Goal: Task Accomplishment & Management: Manage account settings

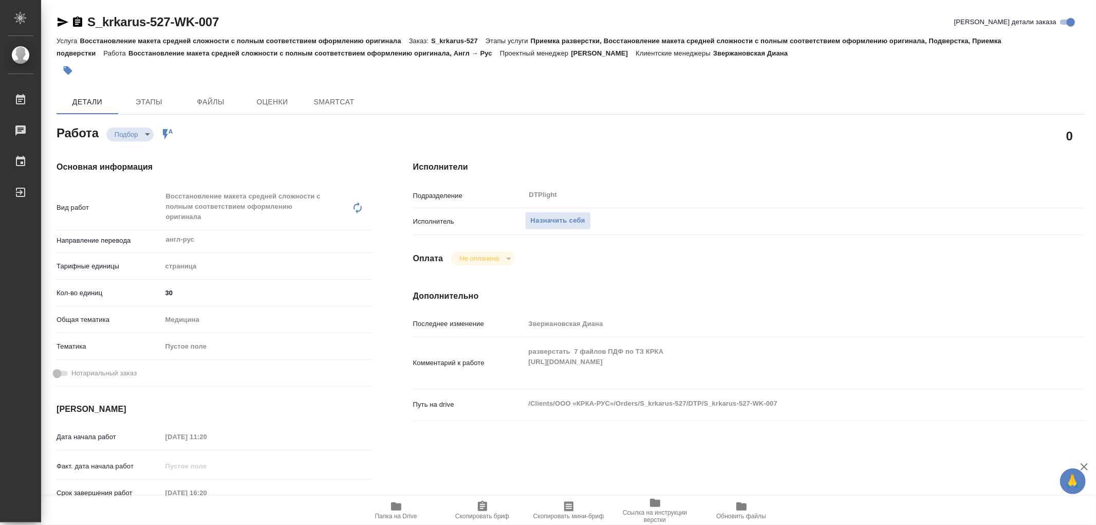
type textarea "x"
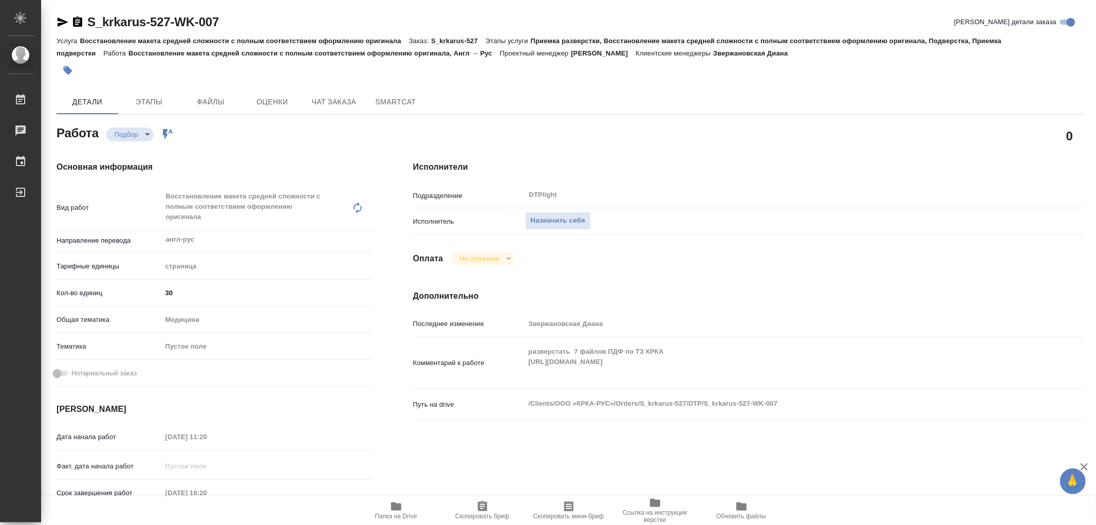
type textarea "x"
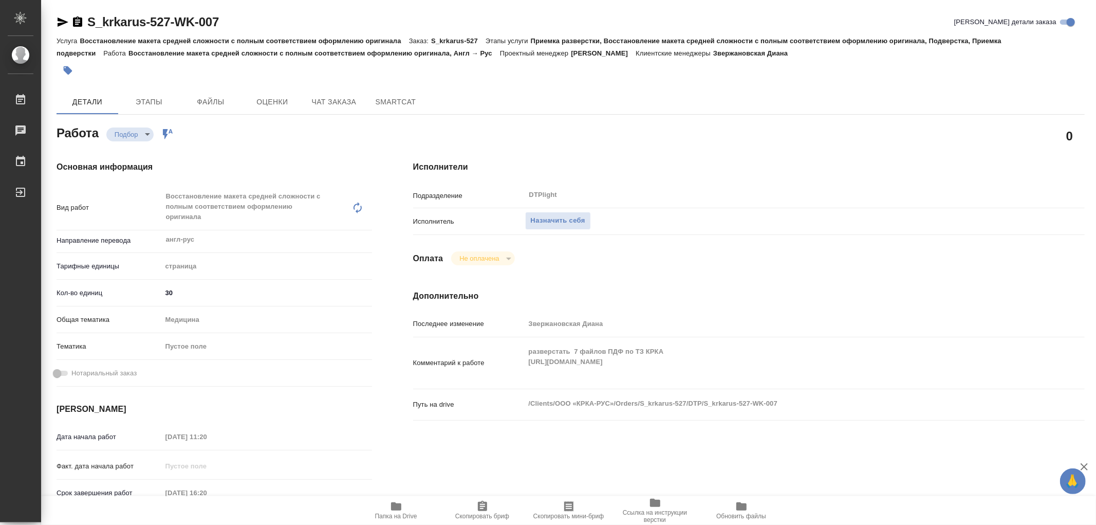
type textarea "x"
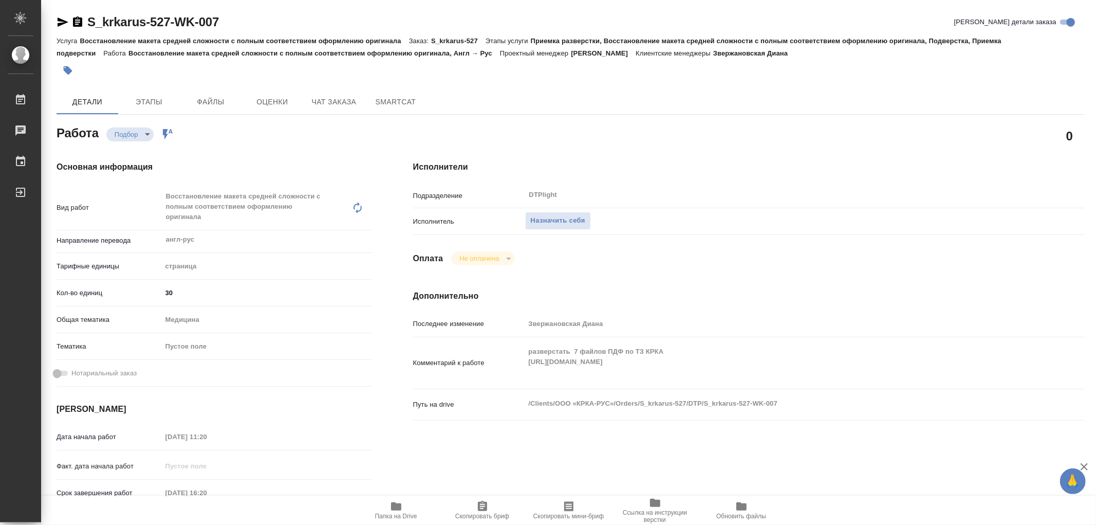
click at [516, 376] on div "Комментарий к работе разверстать 7 файлов ПДФ по ТЗ КРКА https://drive.awatera.…" at bounding box center [749, 362] width 672 height 43
click at [635, 364] on div "Комментарий к работе разверстать 7 файлов ПДФ по ТЗ КРКА https://drive.awatera.…" at bounding box center [749, 362] width 672 height 43
click at [396, 506] on icon "button" at bounding box center [396, 506] width 10 height 8
type textarea "x"
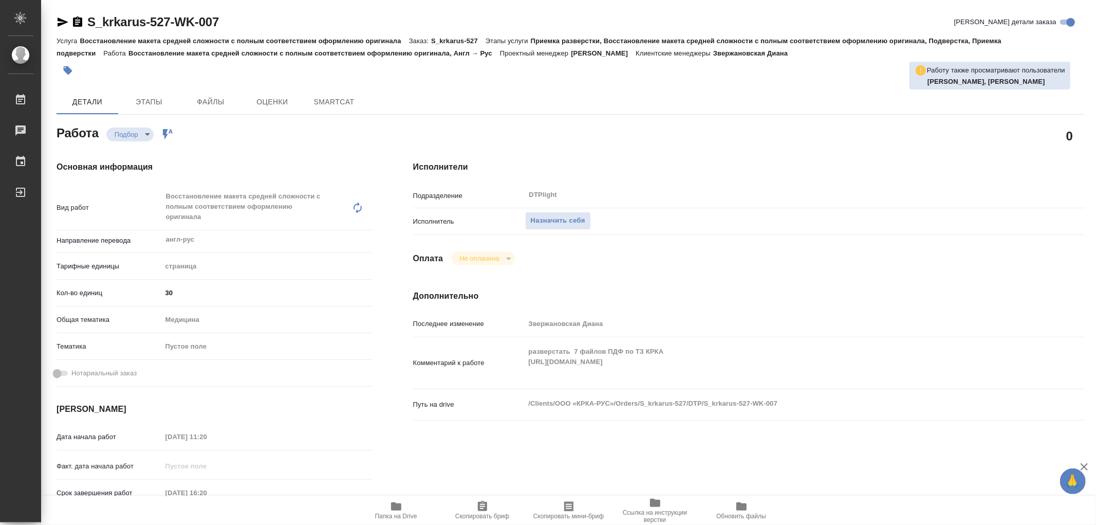
type textarea "x"
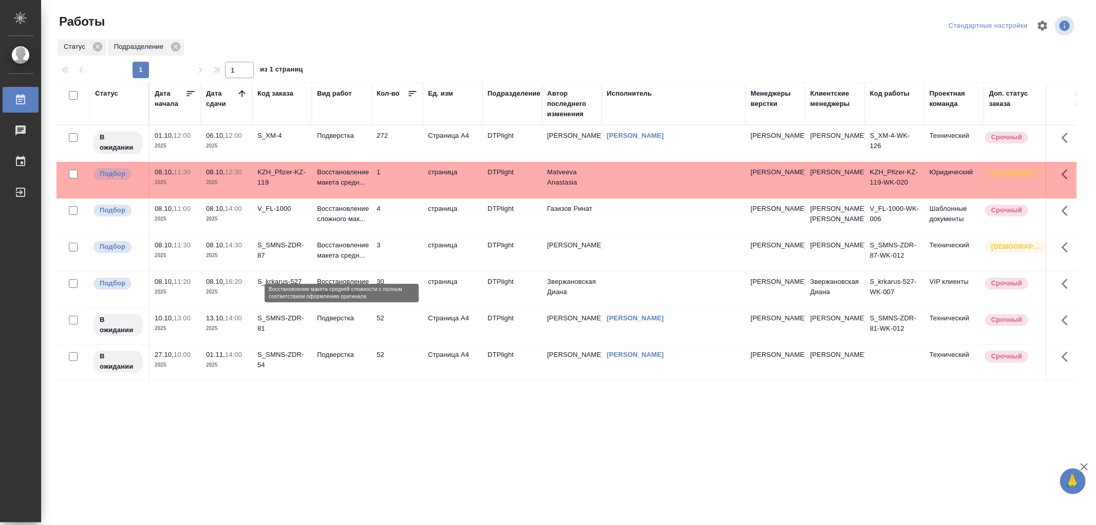
click at [356, 258] on p "Восстановление макета средн..." at bounding box center [341, 250] width 49 height 21
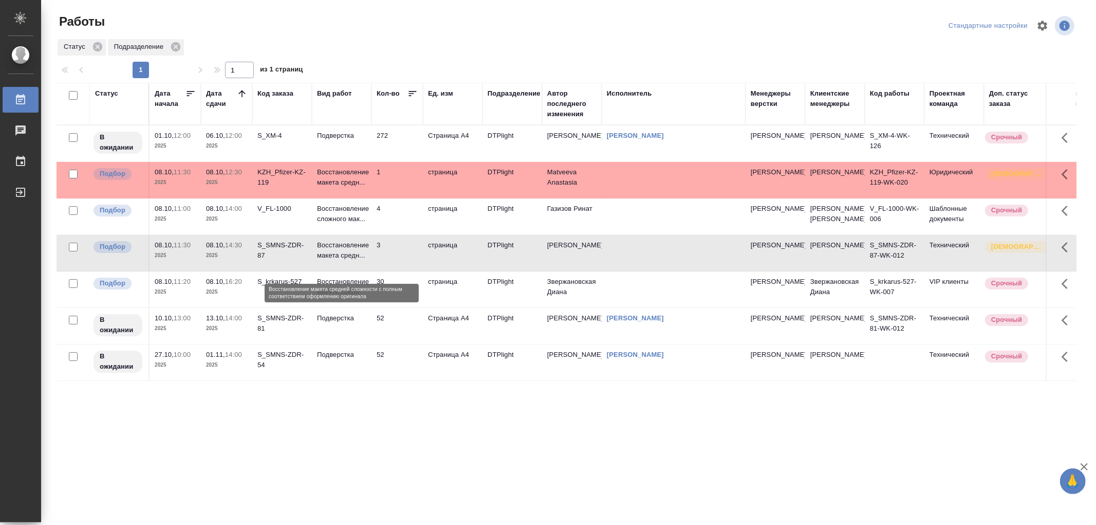
click at [356, 258] on p "Восстановление макета средн..." at bounding box center [341, 250] width 49 height 21
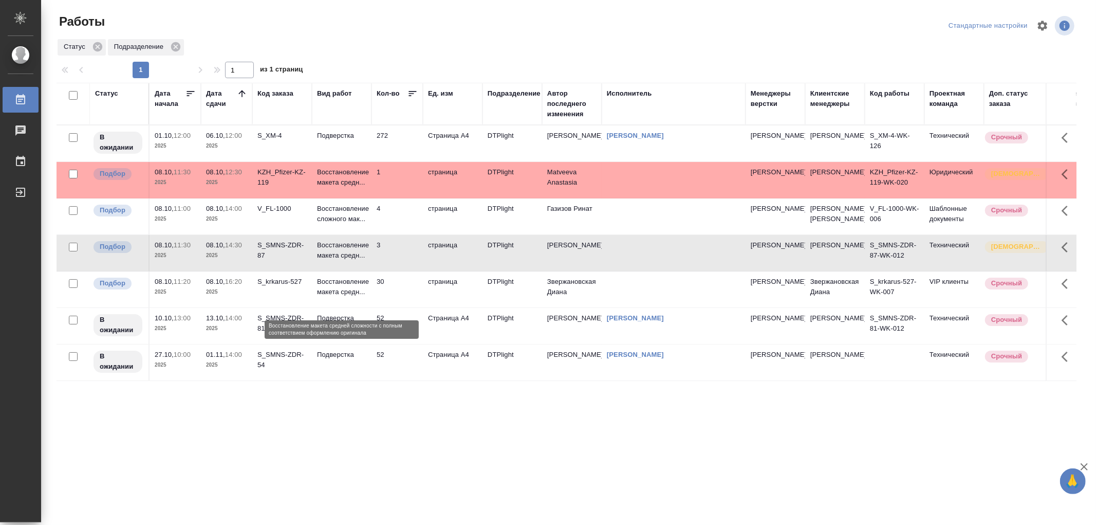
click at [357, 297] on p "Восстановление макета средн..." at bounding box center [341, 286] width 49 height 21
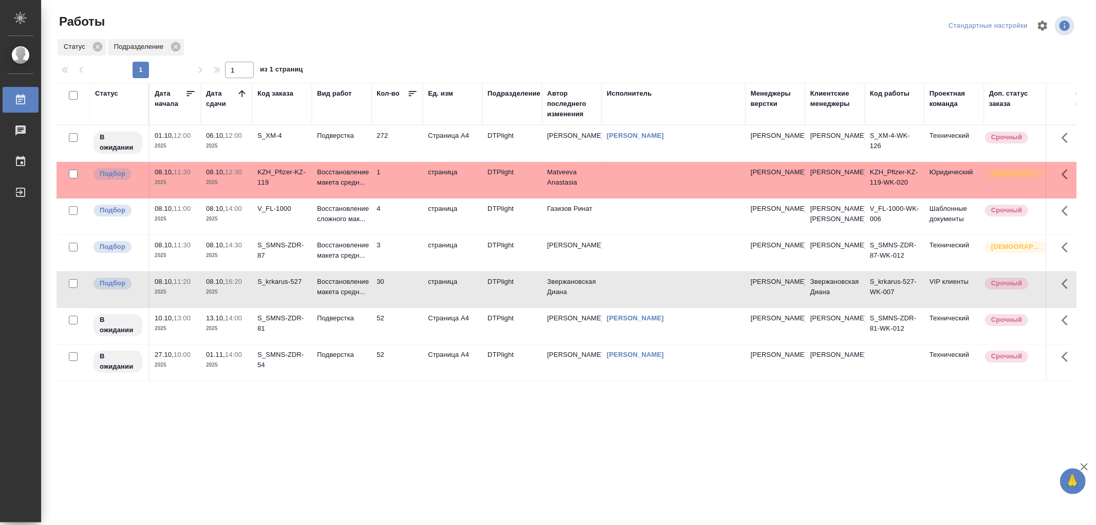
click at [378, 297] on td "30" at bounding box center [397, 289] width 51 height 36
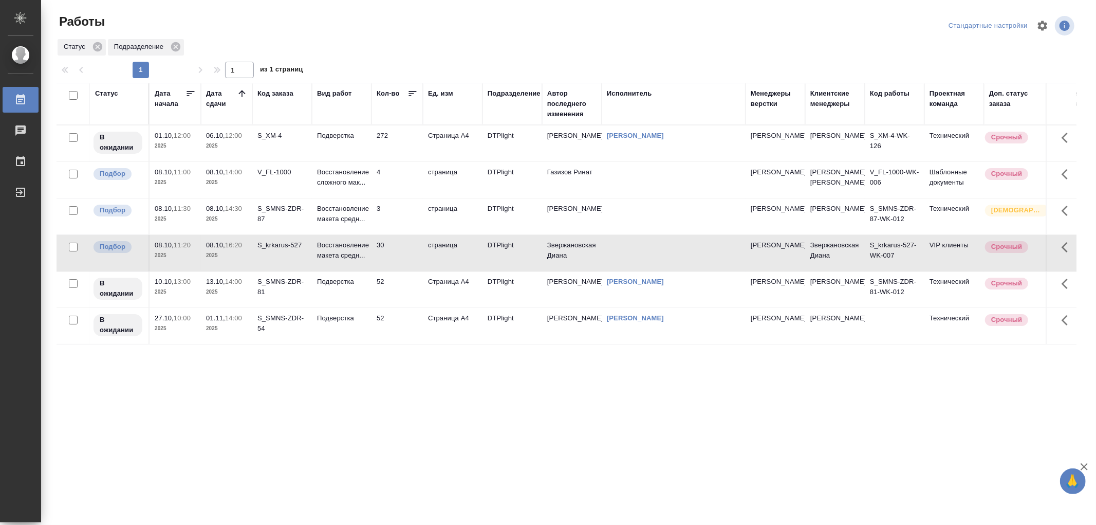
click at [372, 266] on td "30" at bounding box center [397, 253] width 51 height 36
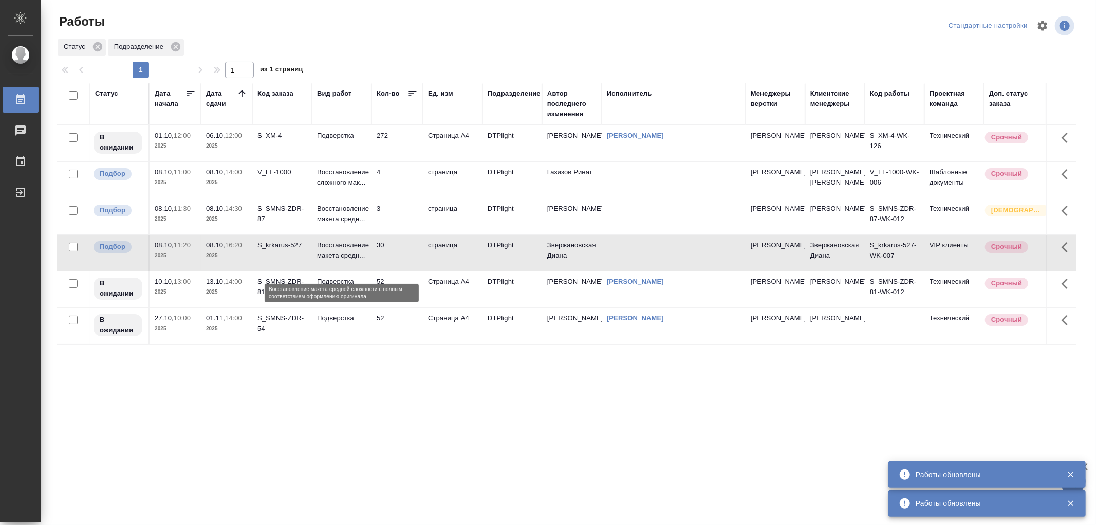
click at [366, 261] on p "Восстановление макета средн..." at bounding box center [341, 250] width 49 height 21
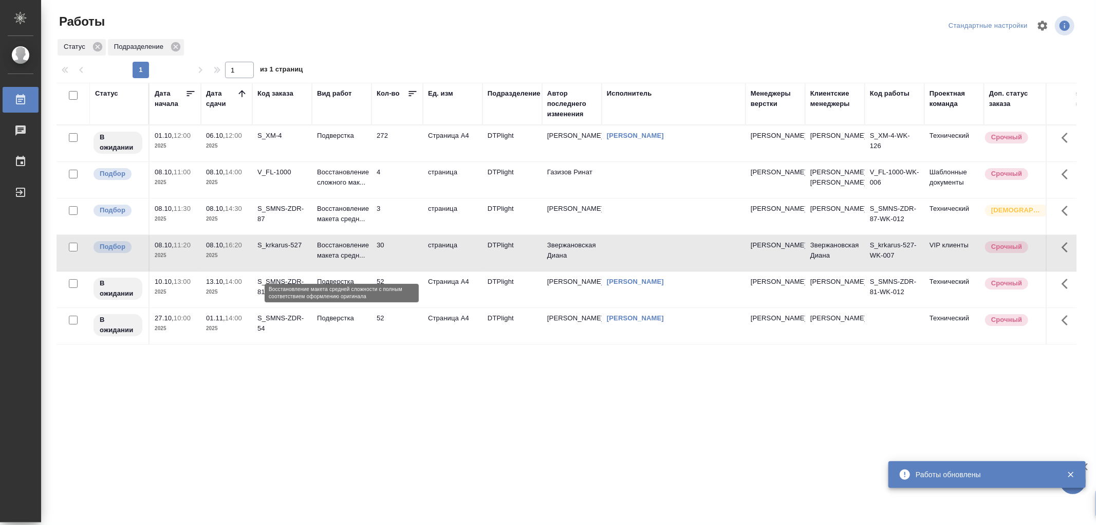
click at [366, 261] on p "Восстановление макета средн..." at bounding box center [341, 250] width 49 height 21
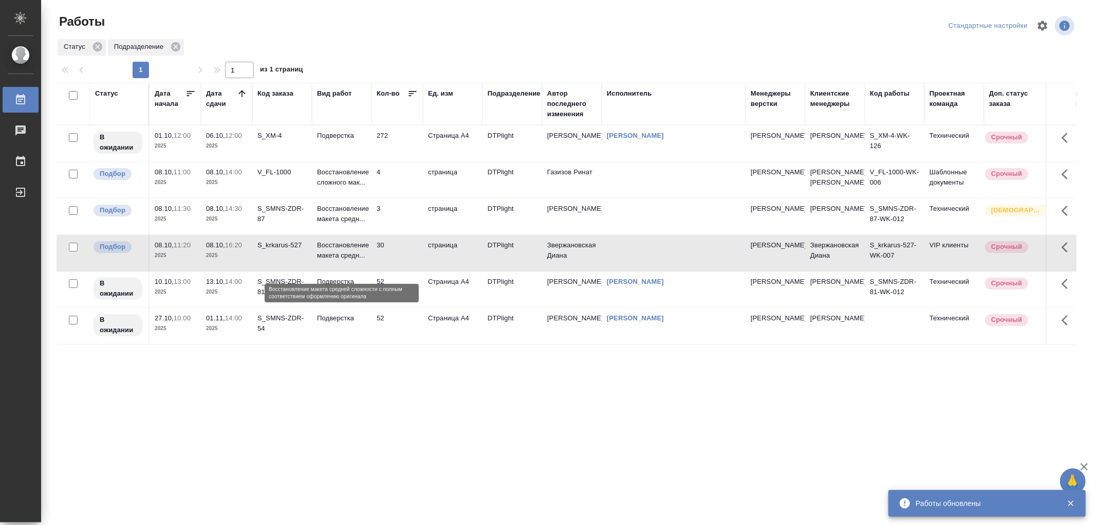
click at [366, 261] on p "Восстановление макета средн..." at bounding box center [341, 250] width 49 height 21
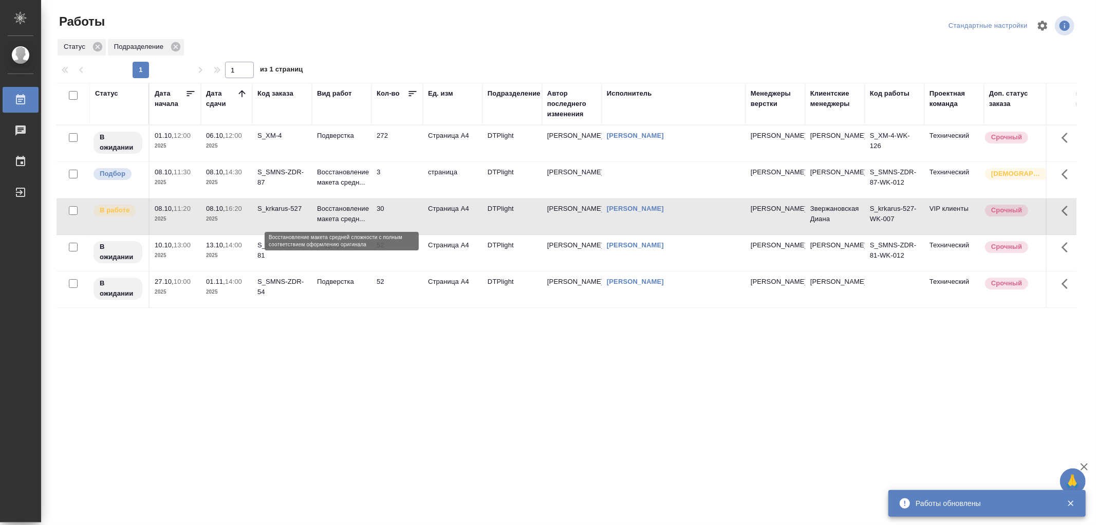
click at [350, 214] on p "Восстановление макета средн..." at bounding box center [341, 213] width 49 height 21
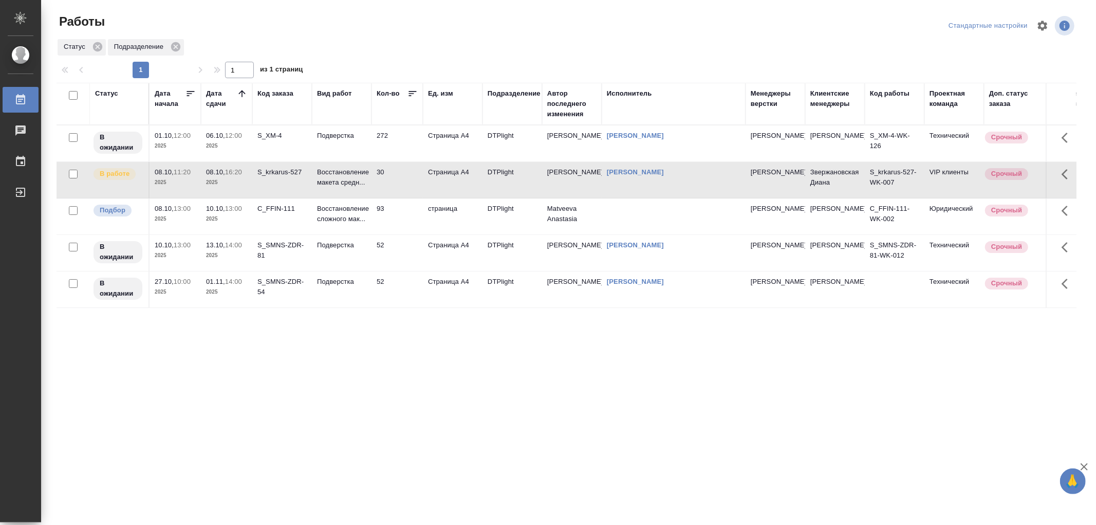
click at [368, 173] on td "Восстановление макета средн..." at bounding box center [342, 180] width 60 height 36
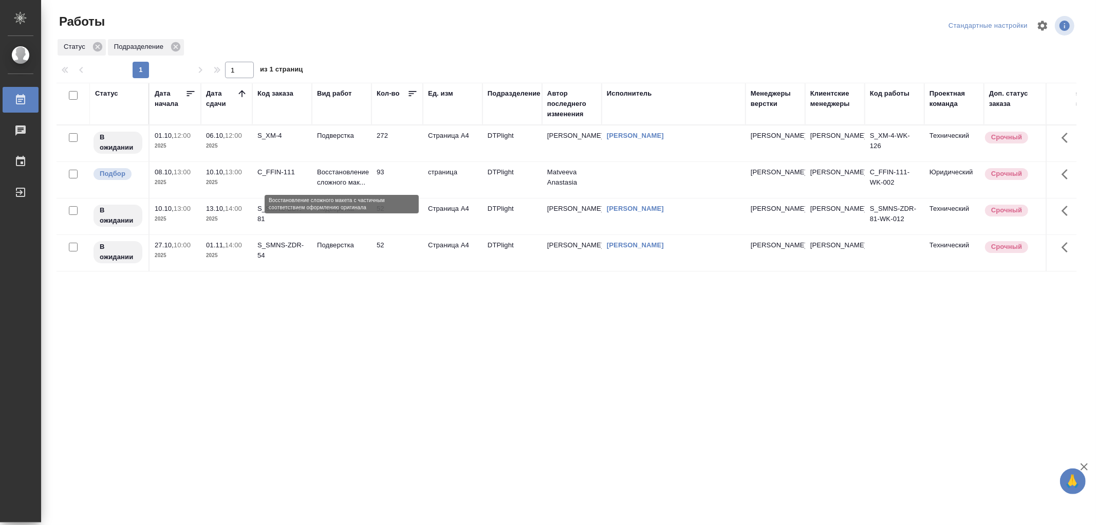
click at [322, 178] on p "Восстановление сложного мак..." at bounding box center [341, 177] width 49 height 21
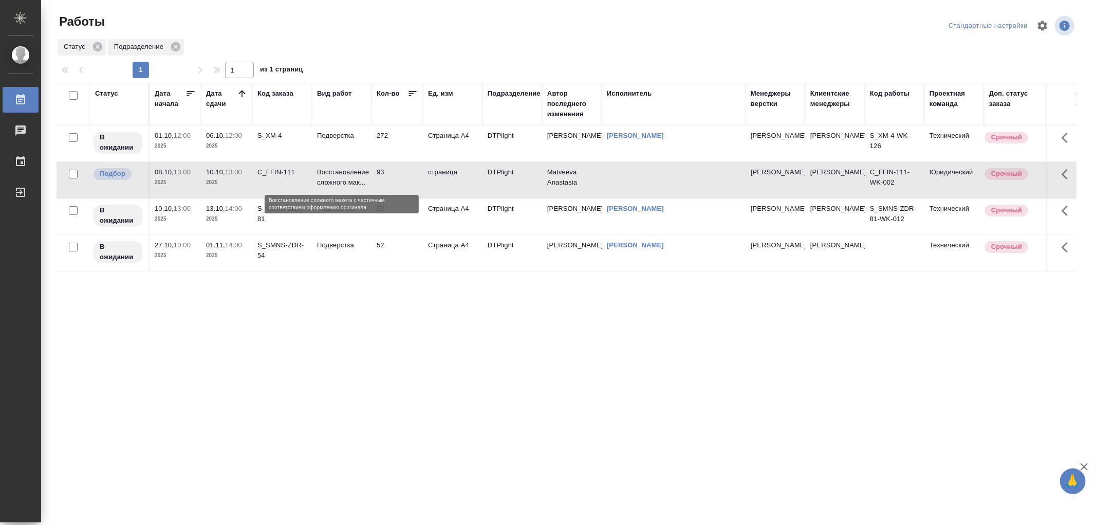
click at [322, 178] on p "Восстановление сложного мак..." at bounding box center [341, 177] width 49 height 21
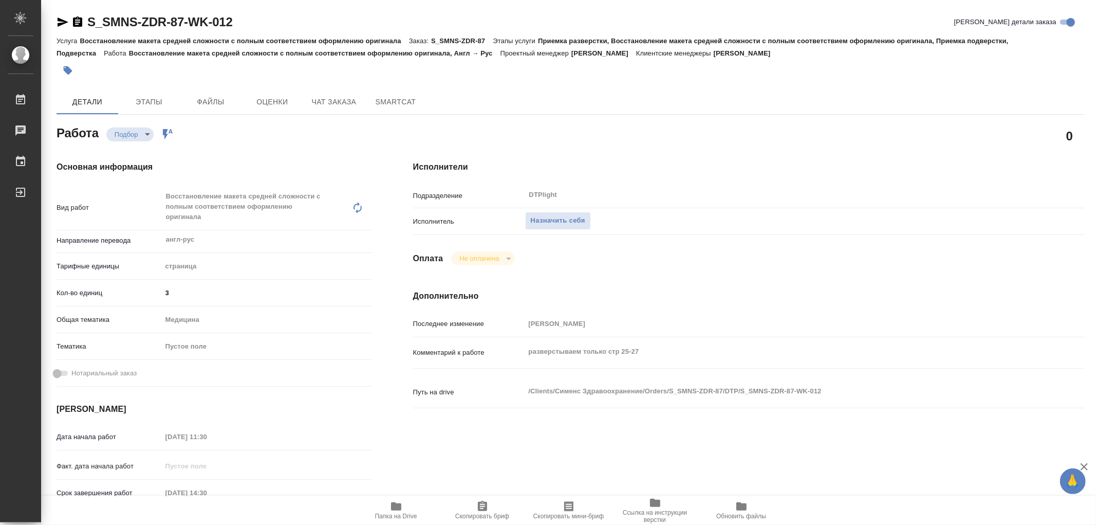
click at [400, 510] on icon "button" at bounding box center [396, 506] width 10 height 8
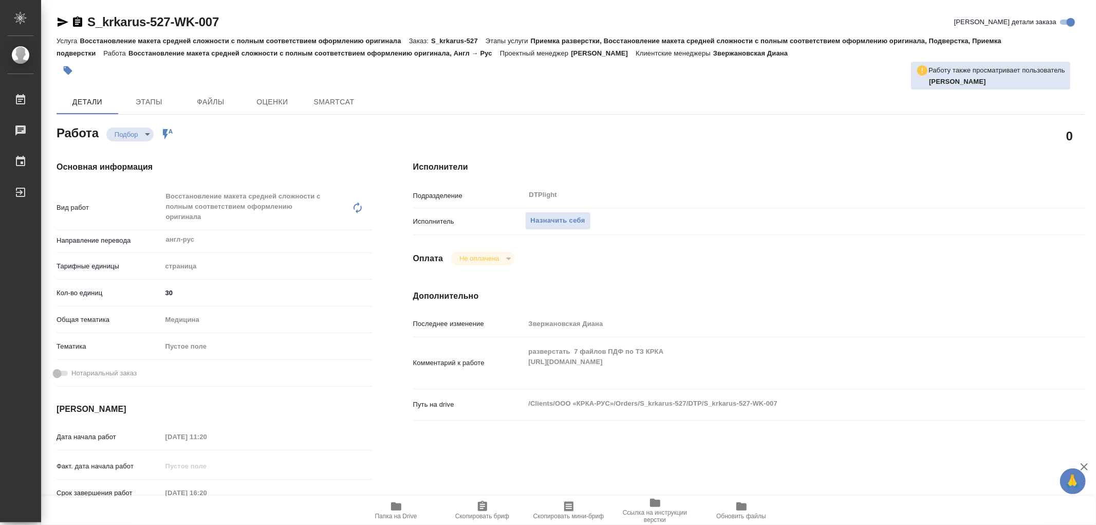
type textarea "x"
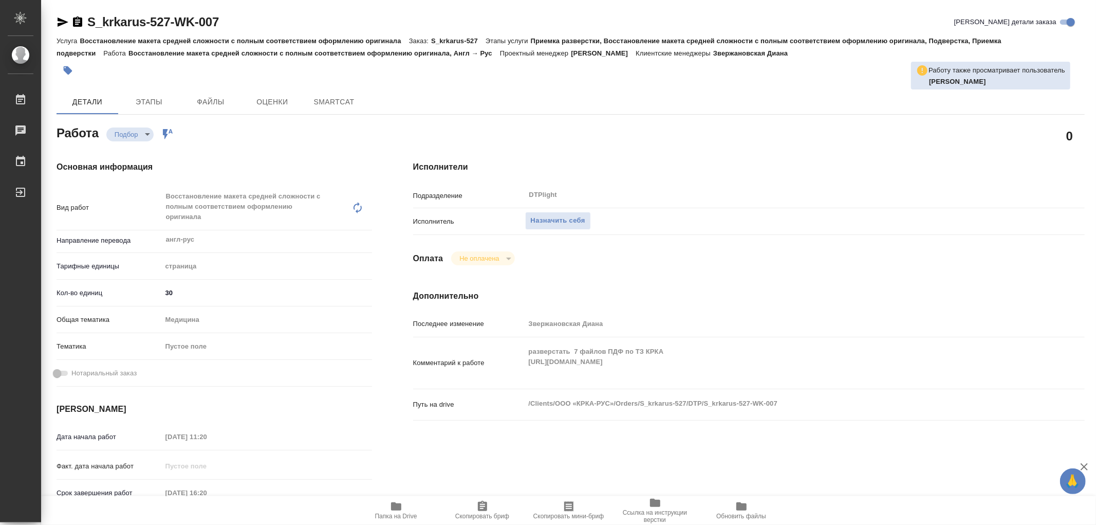
type textarea "x"
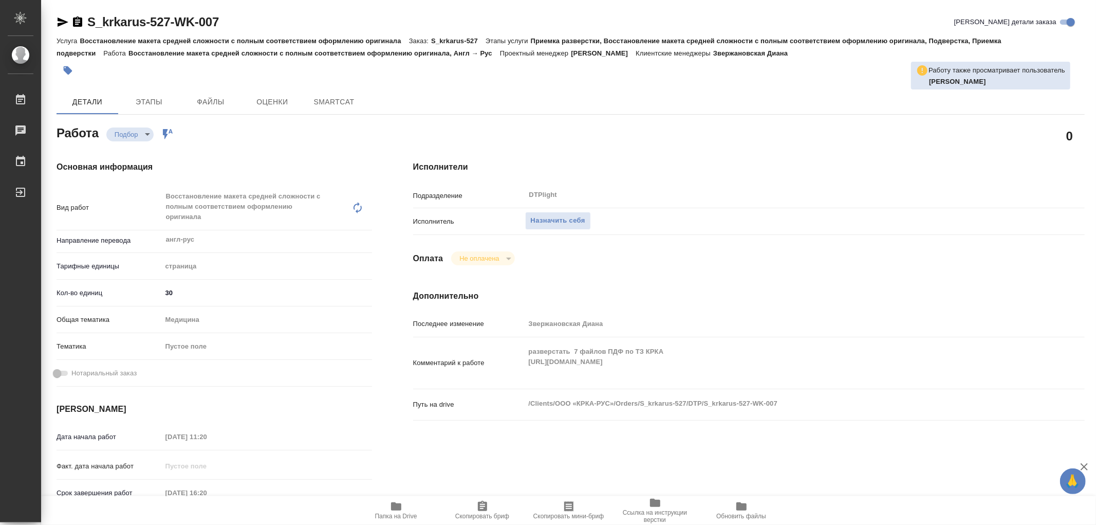
type textarea "x"
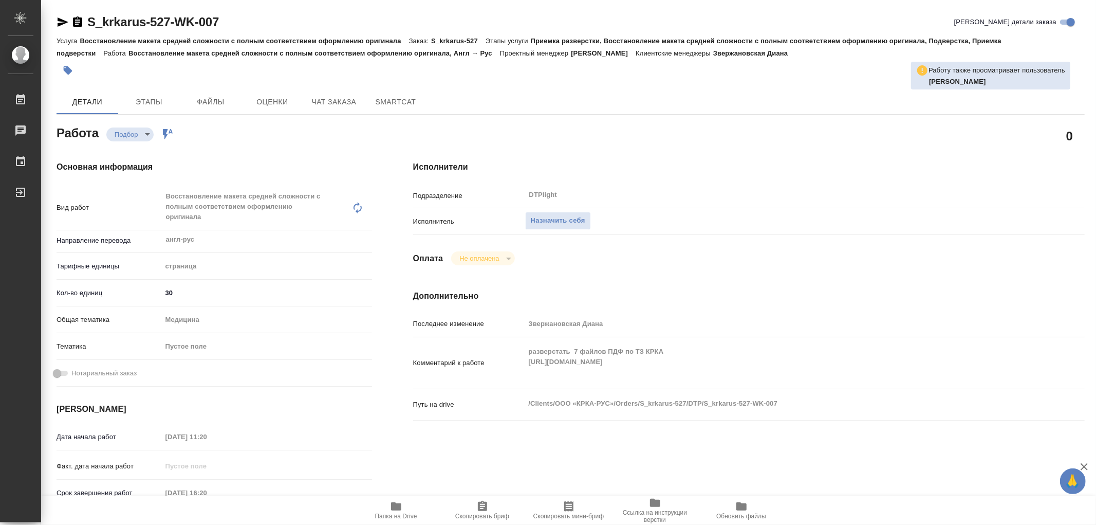
type textarea "x"
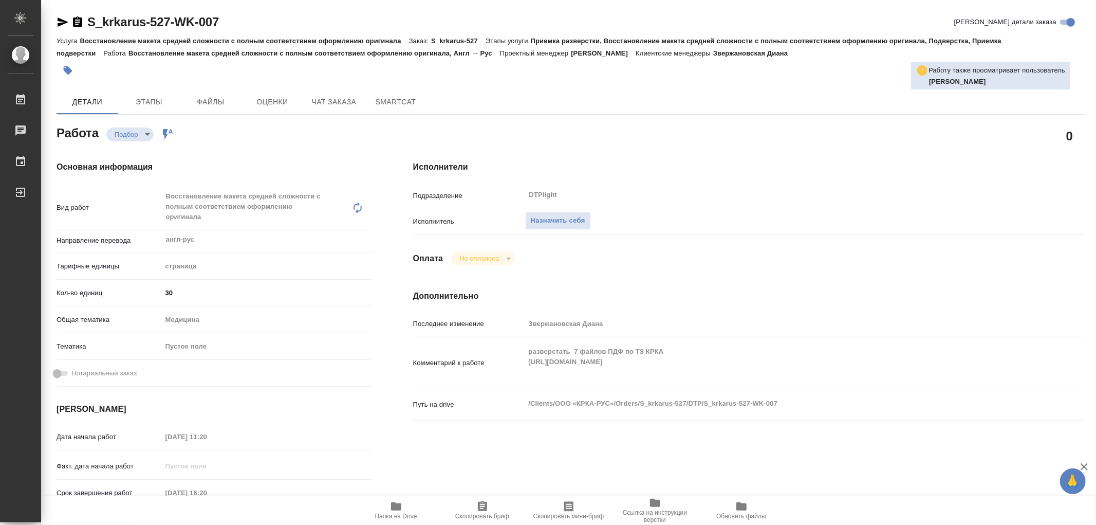
type textarea "x"
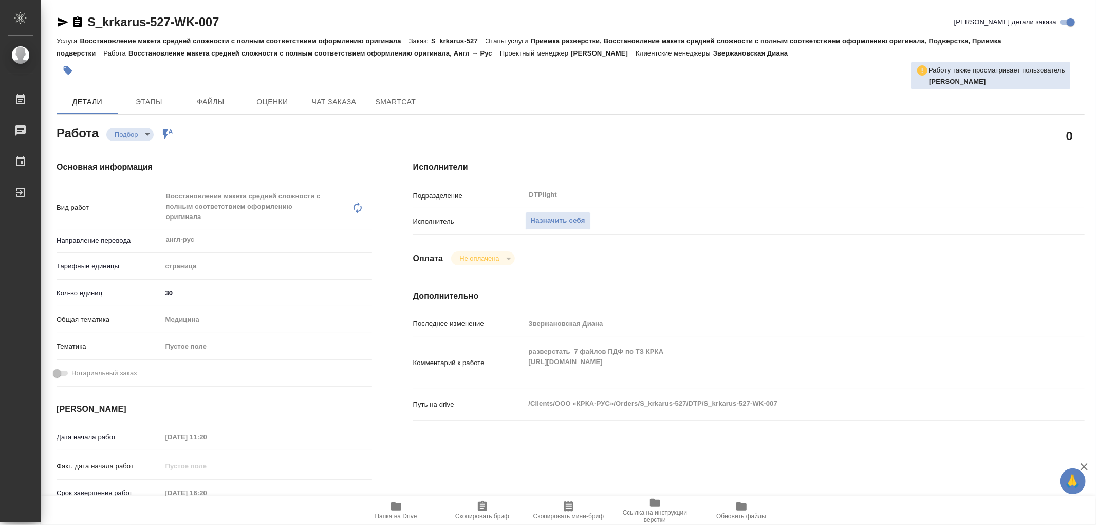
click at [387, 509] on span "Папка на Drive" at bounding box center [396, 510] width 74 height 20
click at [396, 505] on icon "button" at bounding box center [396, 506] width 10 height 8
click at [64, 22] on icon "button" at bounding box center [63, 21] width 11 height 9
type textarea "x"
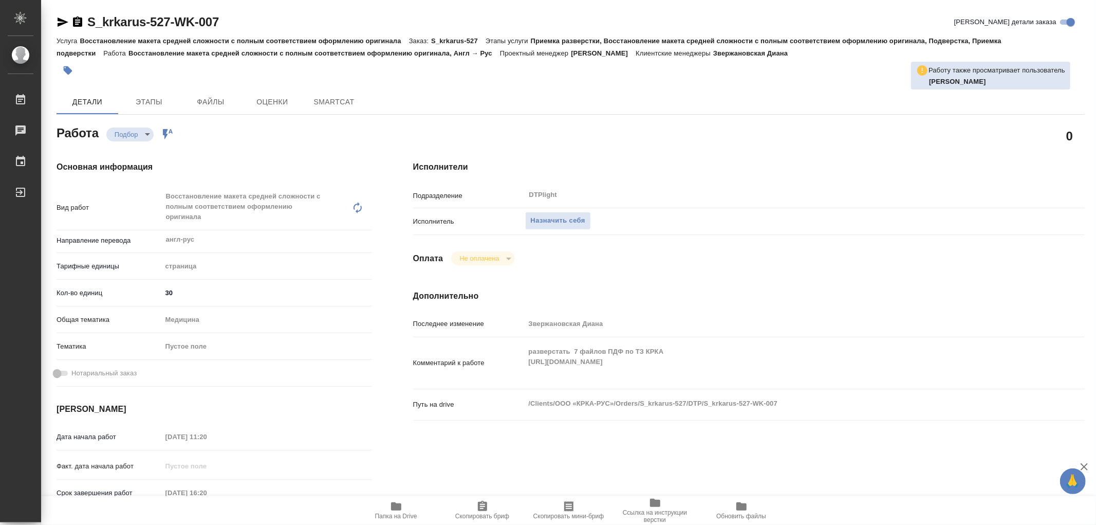
type textarea "x"
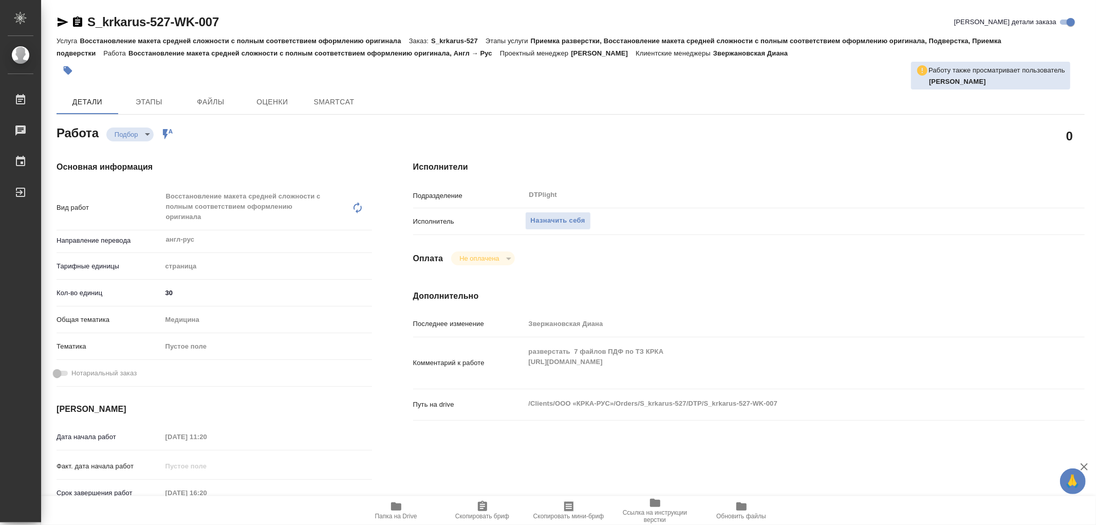
type textarea "x"
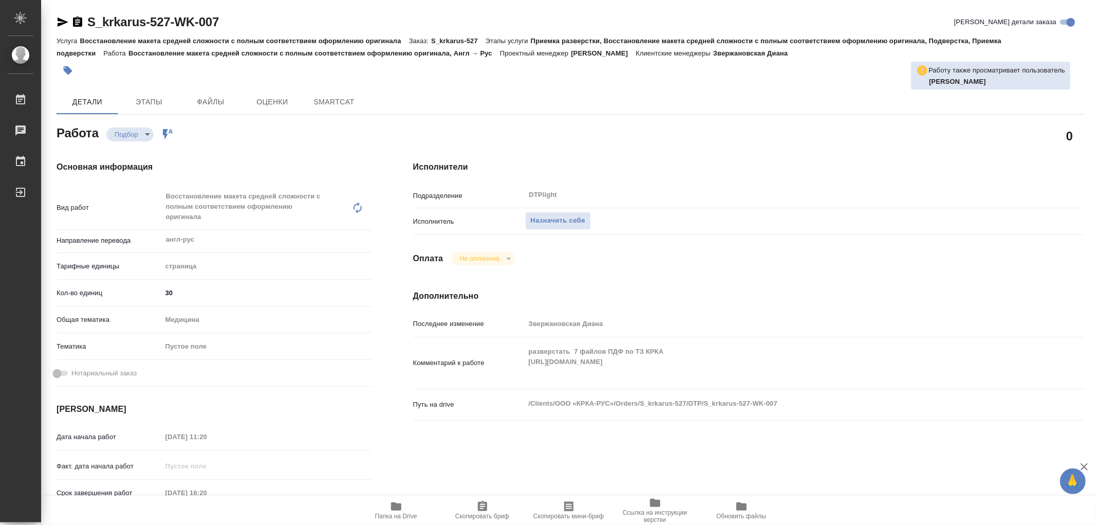
type textarea "x"
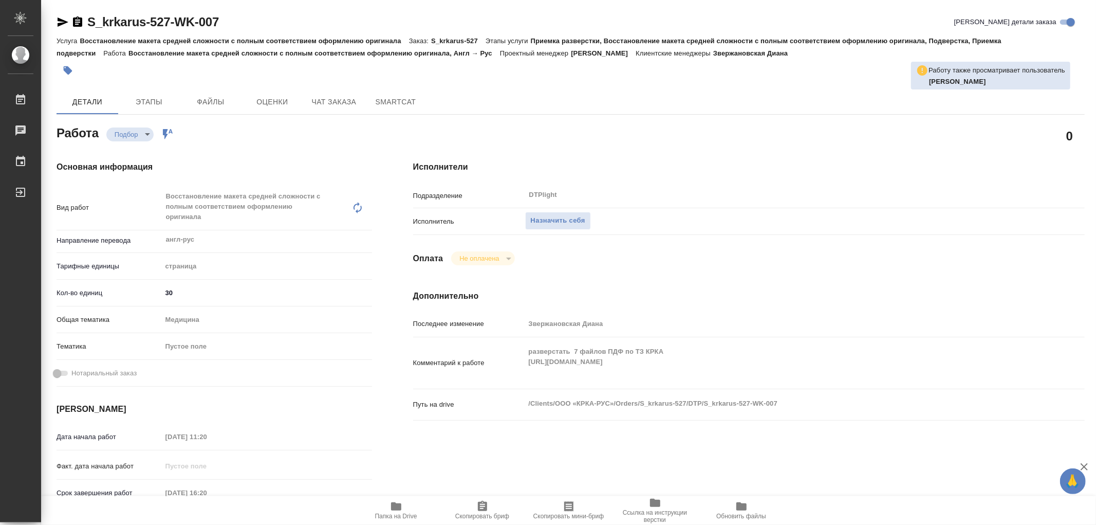
type textarea "x"
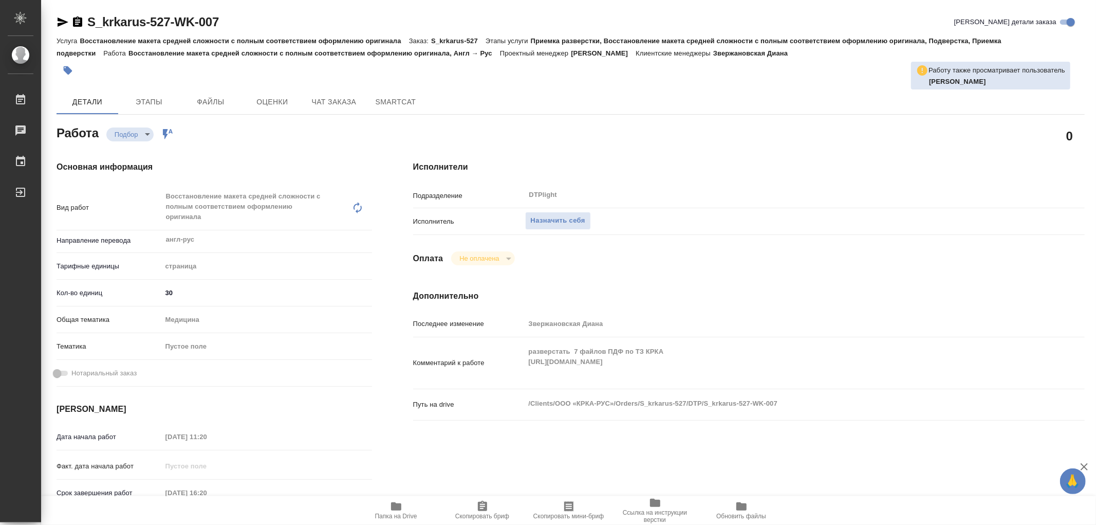
type textarea "x"
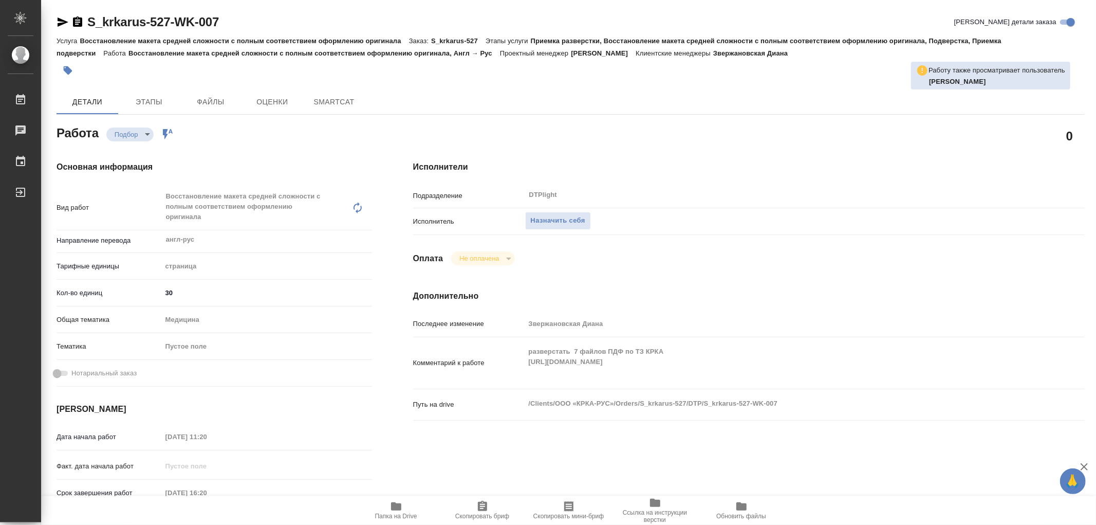
type textarea "x"
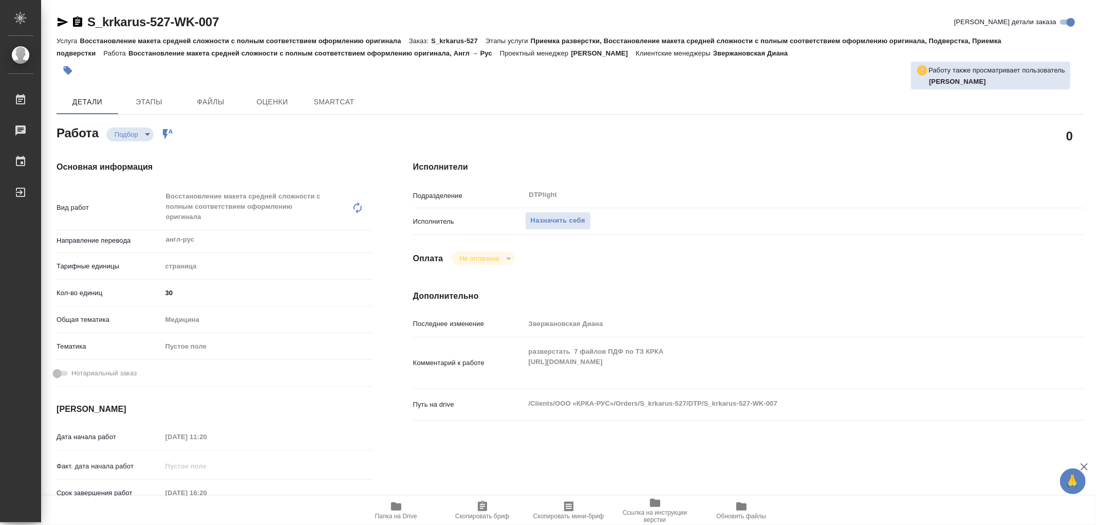
type textarea "x"
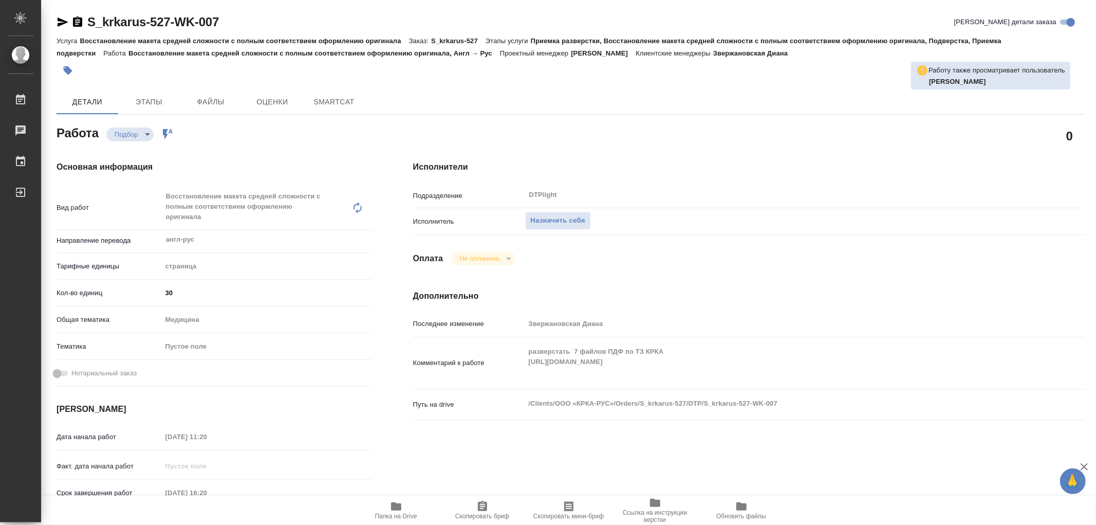
type textarea "x"
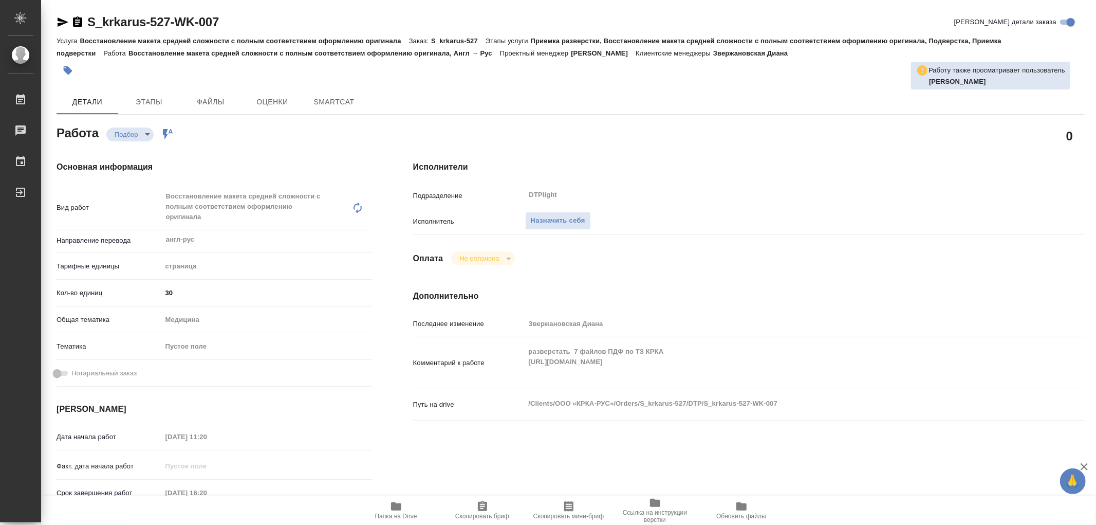
type textarea "x"
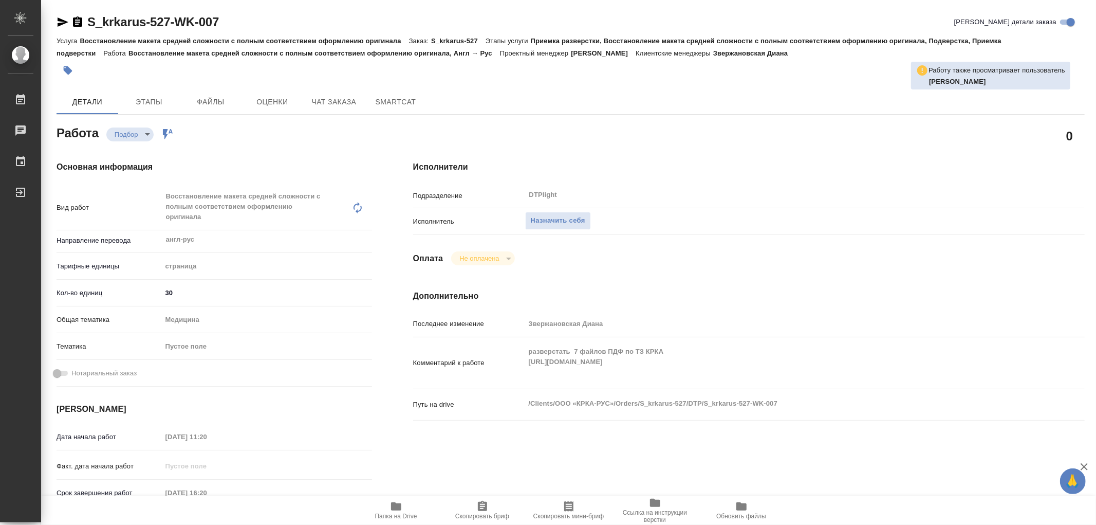
type textarea "x"
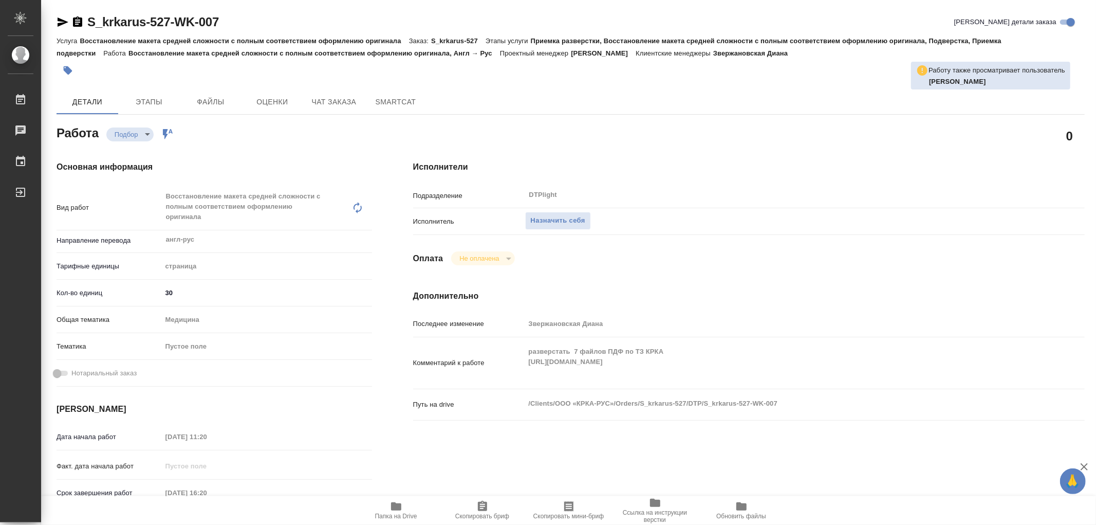
type textarea "x"
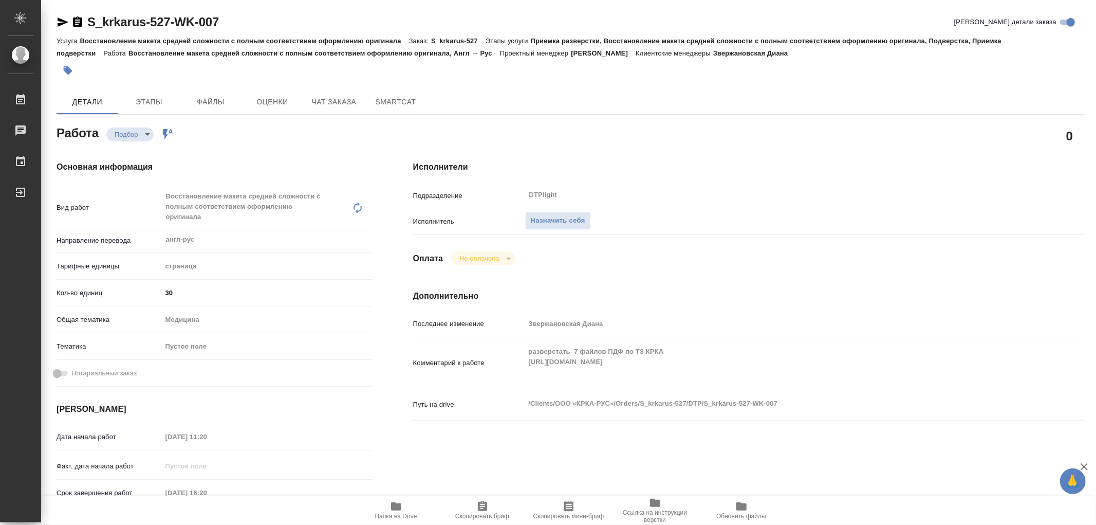
type textarea "x"
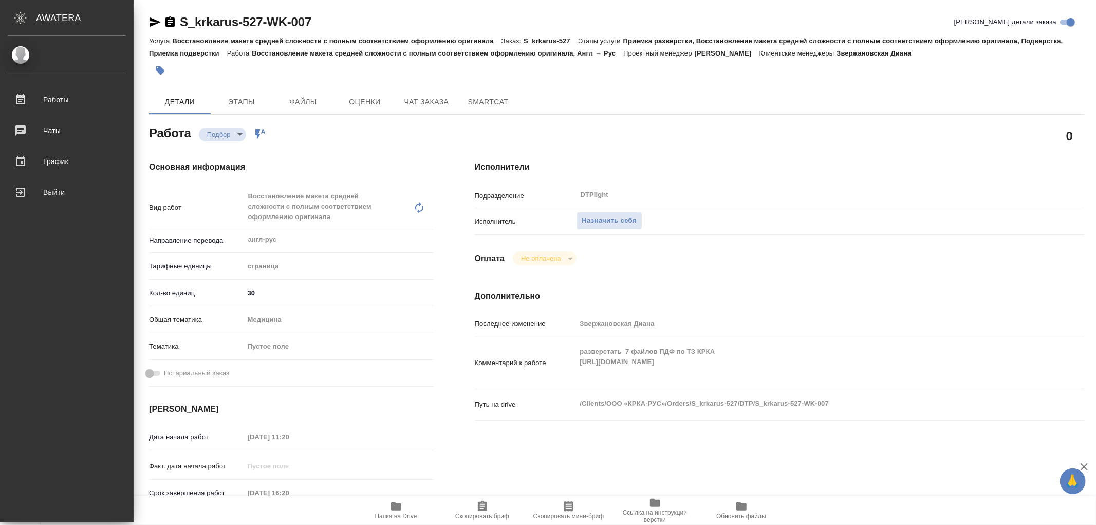
type textarea "x"
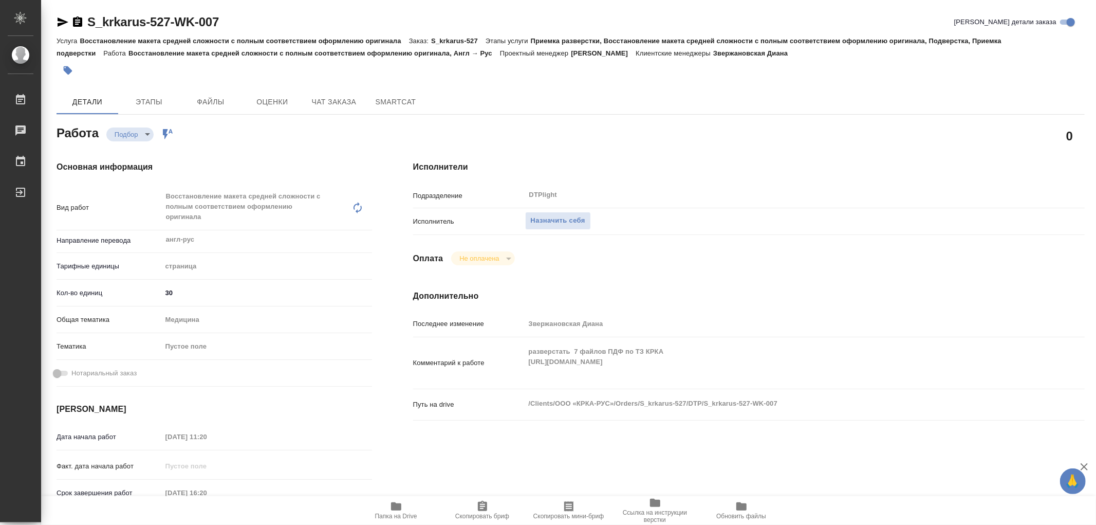
click at [396, 509] on icon "button" at bounding box center [396, 506] width 10 height 8
type textarea "x"
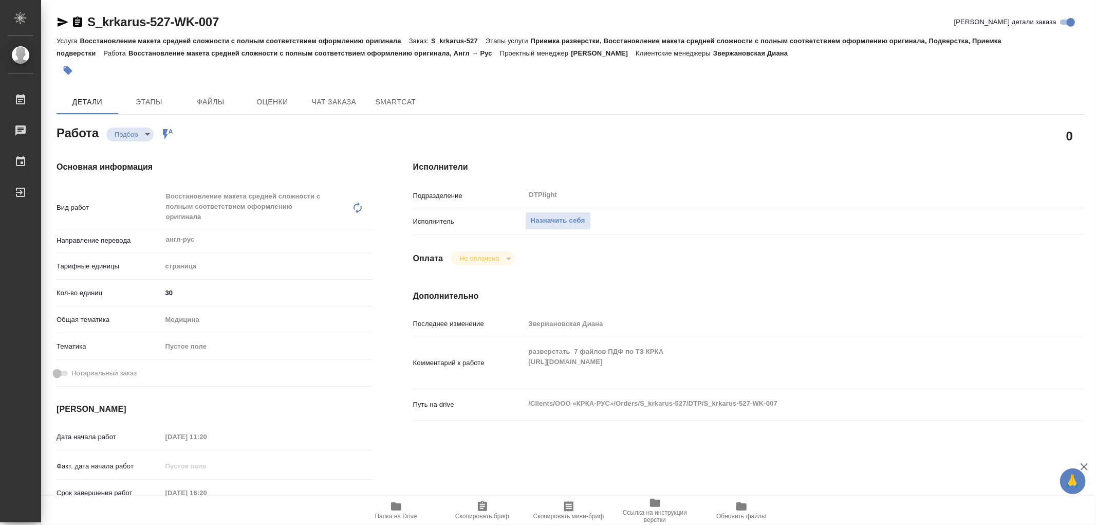
type textarea "x"
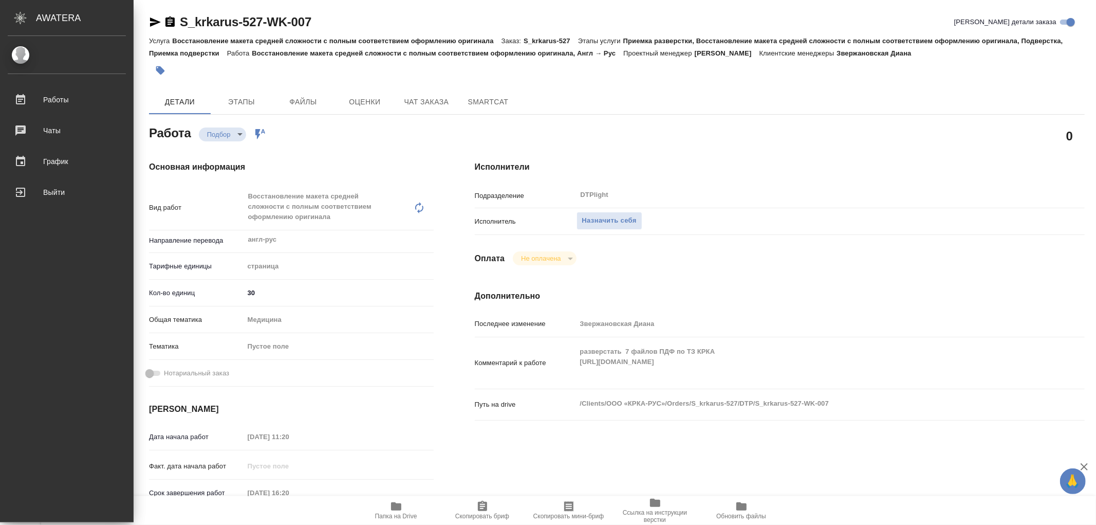
type textarea "x"
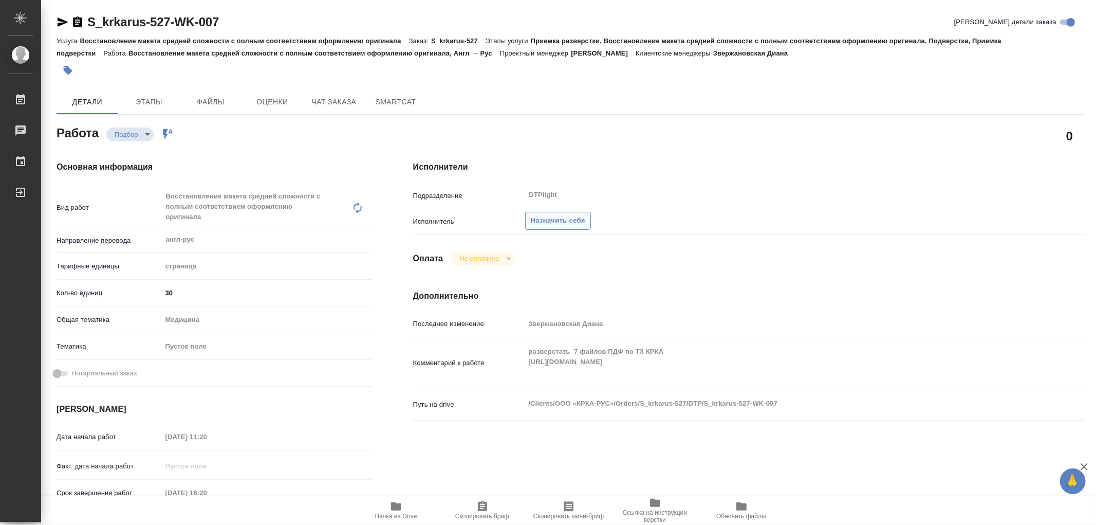
click at [559, 221] on span "Назначить себя" at bounding box center [558, 221] width 54 height 12
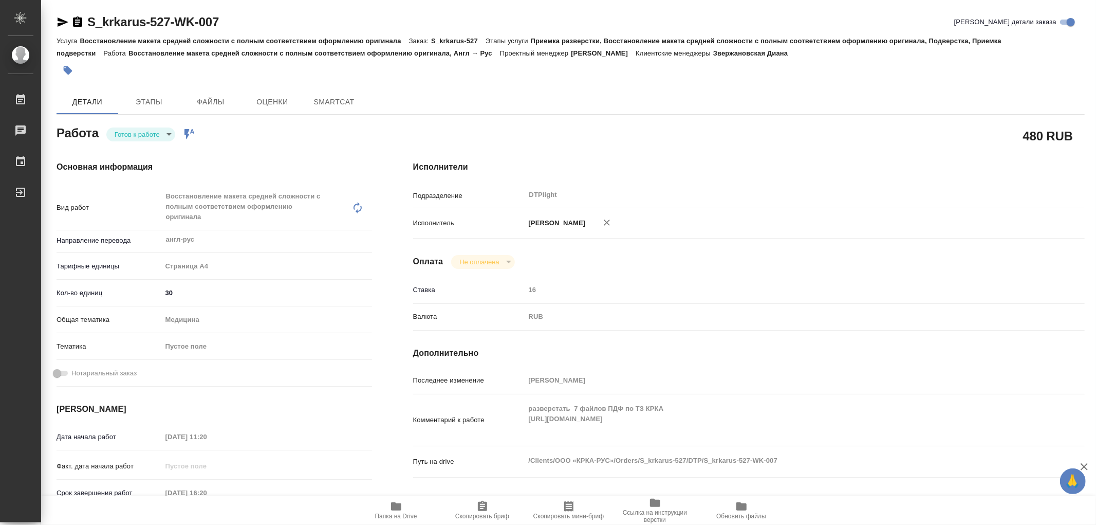
type textarea "x"
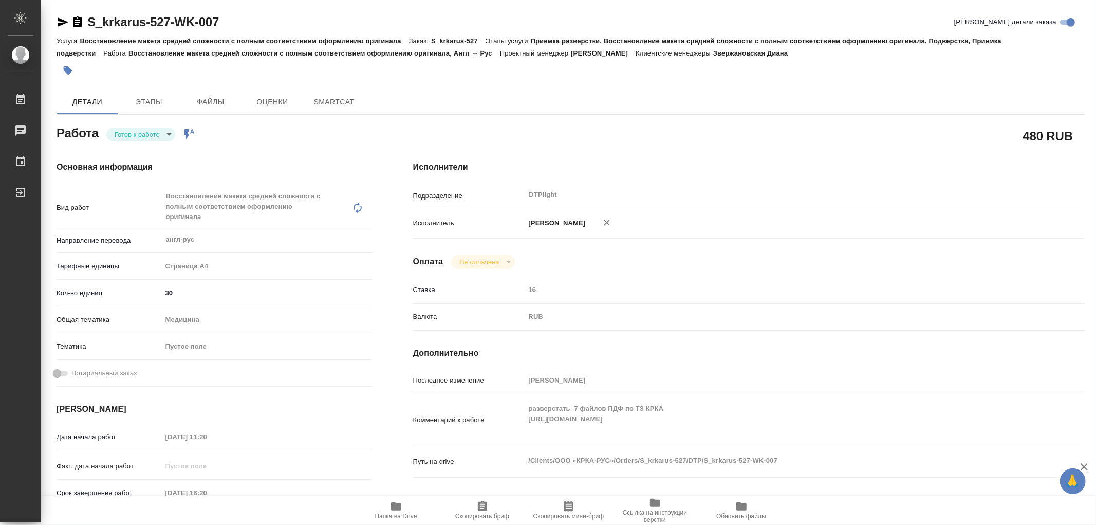
type textarea "x"
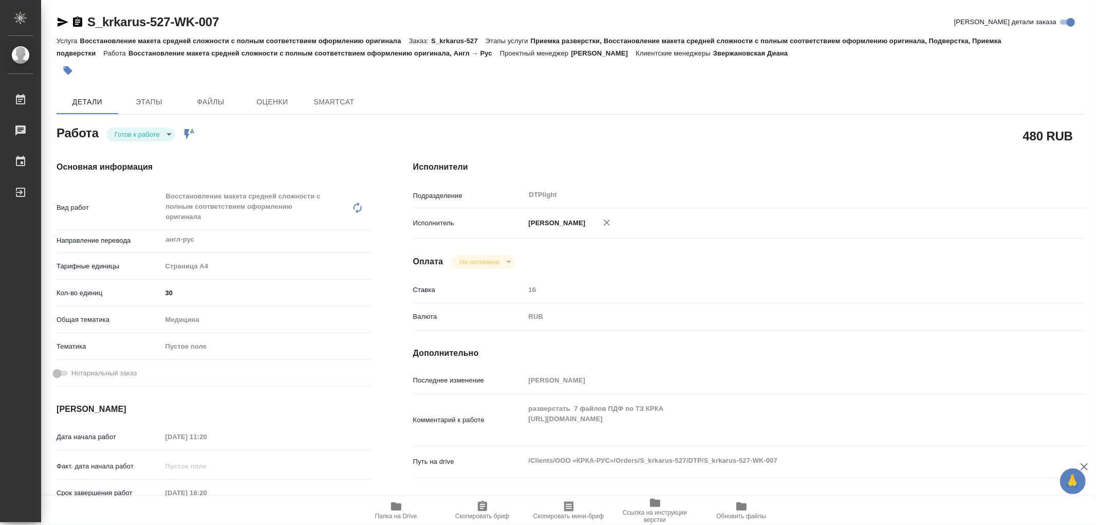
type textarea "x"
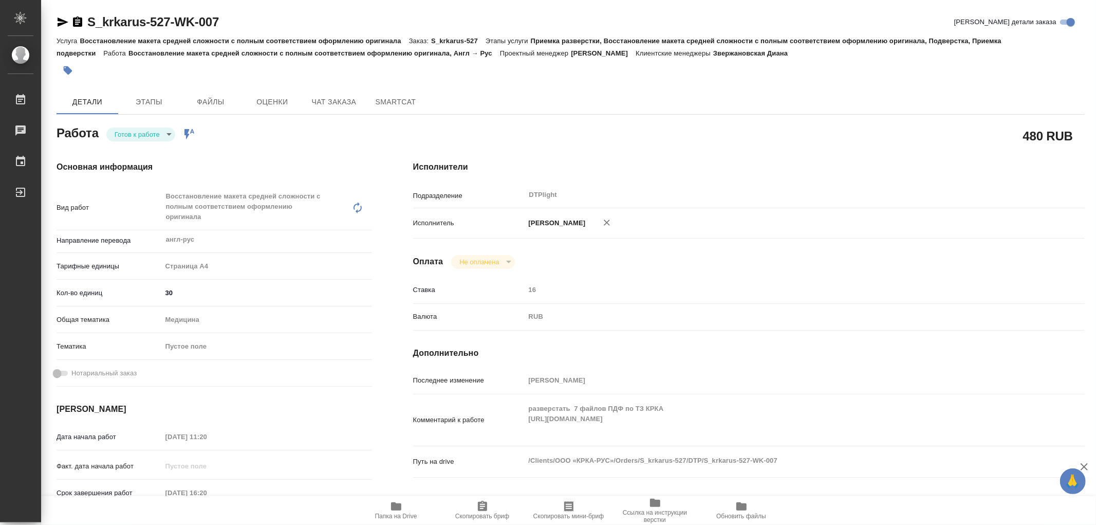
type textarea "x"
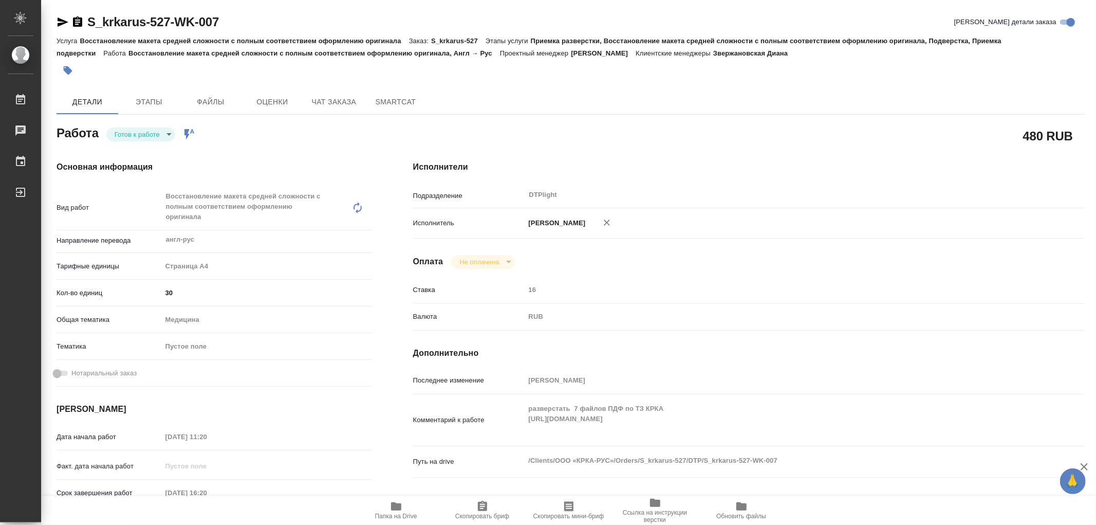
type textarea "x"
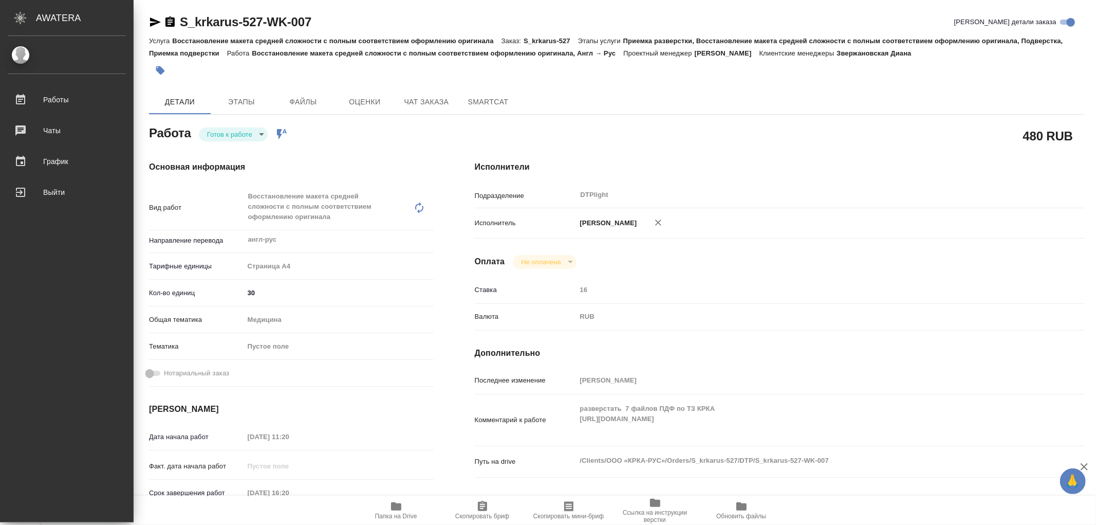
type textarea "x"
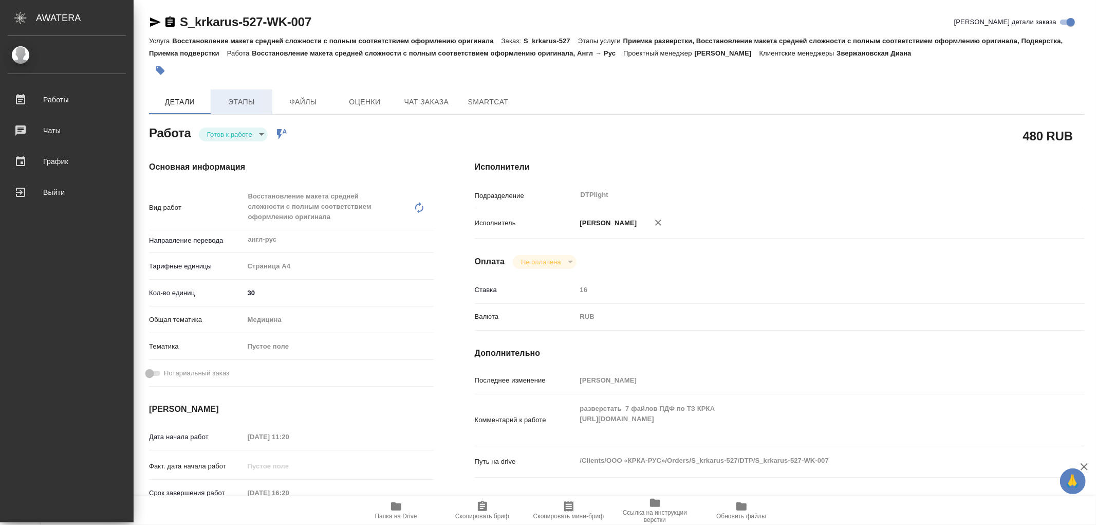
type textarea "x"
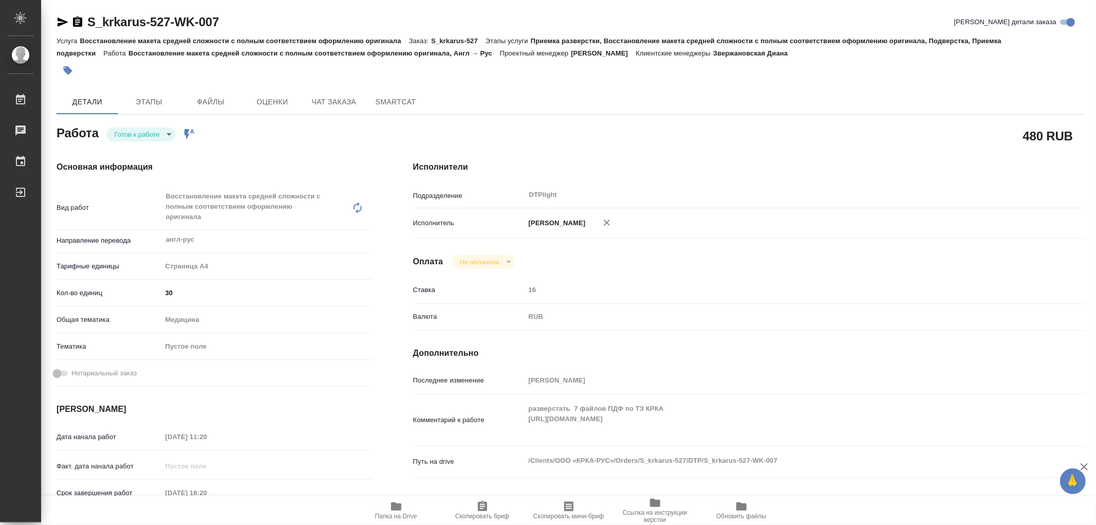
click at [139, 137] on body "🙏 .cls-1 fill:#fff; AWATERA Работы Чаты График Выйти S_krkarus-527-WK-007 Кратк…" at bounding box center [548, 262] width 1096 height 525
click at [139, 137] on button "В работе" at bounding box center [132, 133] width 34 height 11
type textarea "x"
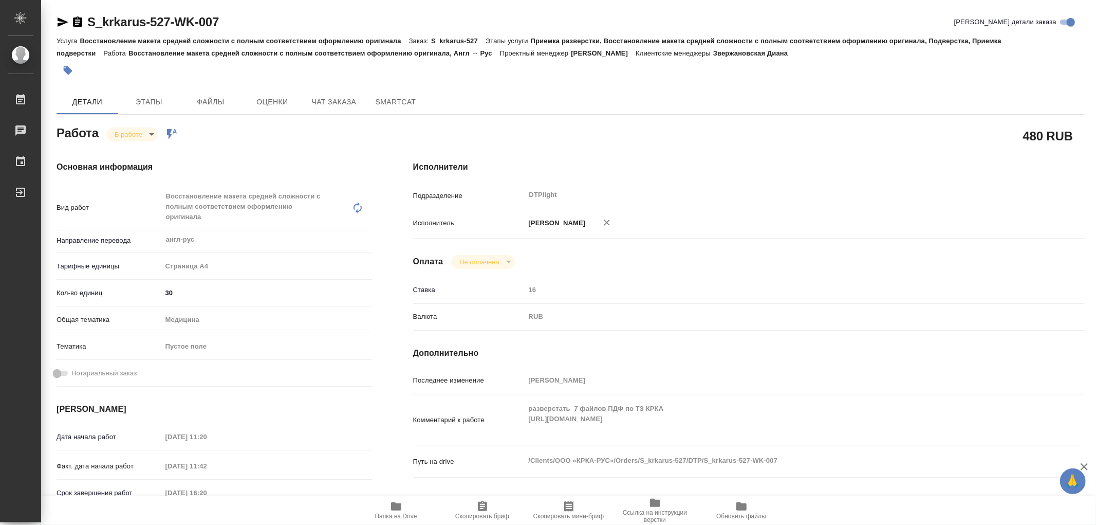
type textarea "x"
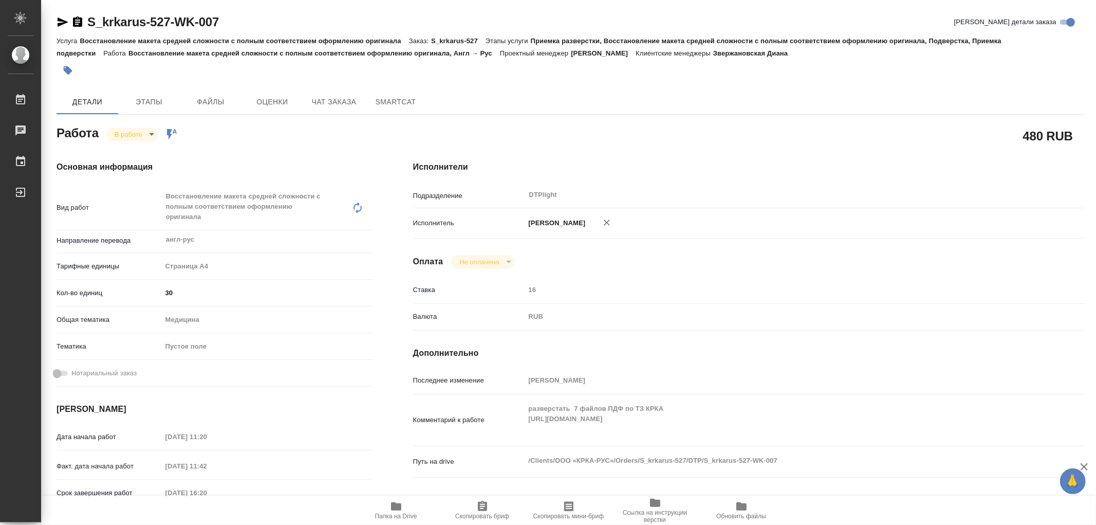
type textarea "x"
click at [397, 502] on icon "button" at bounding box center [396, 506] width 12 height 12
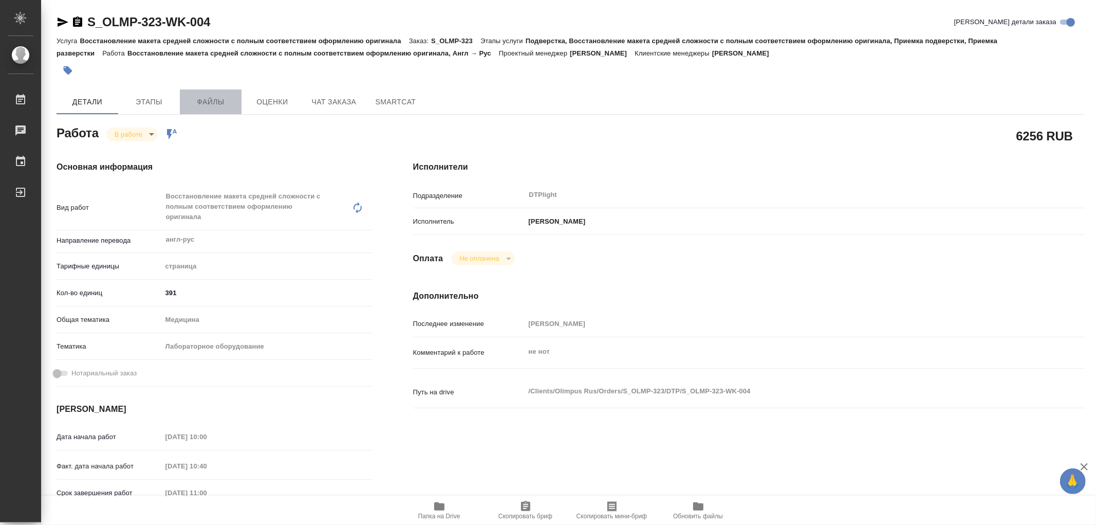
click at [202, 98] on span "Файлы" at bounding box center [210, 102] width 49 height 13
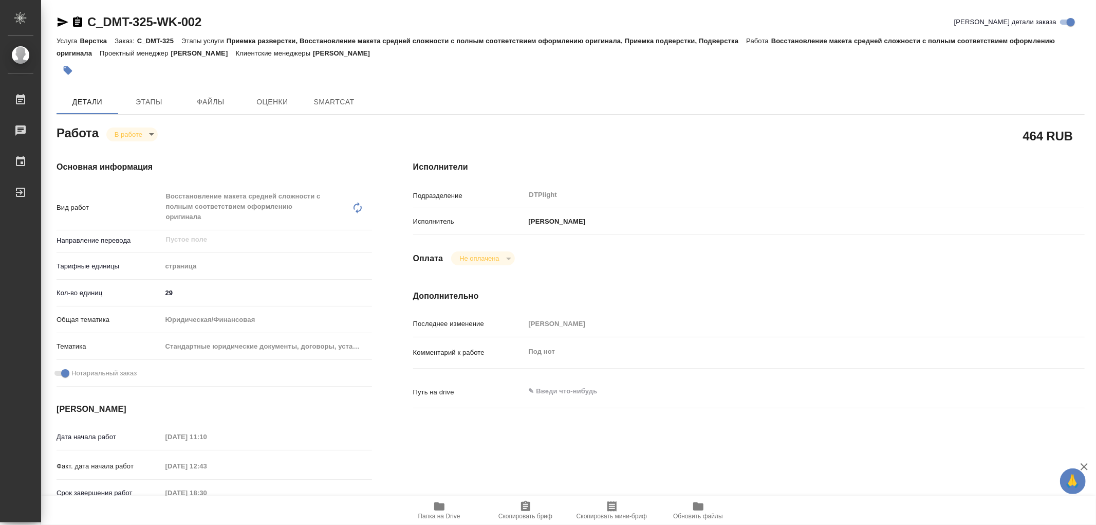
type textarea "x"
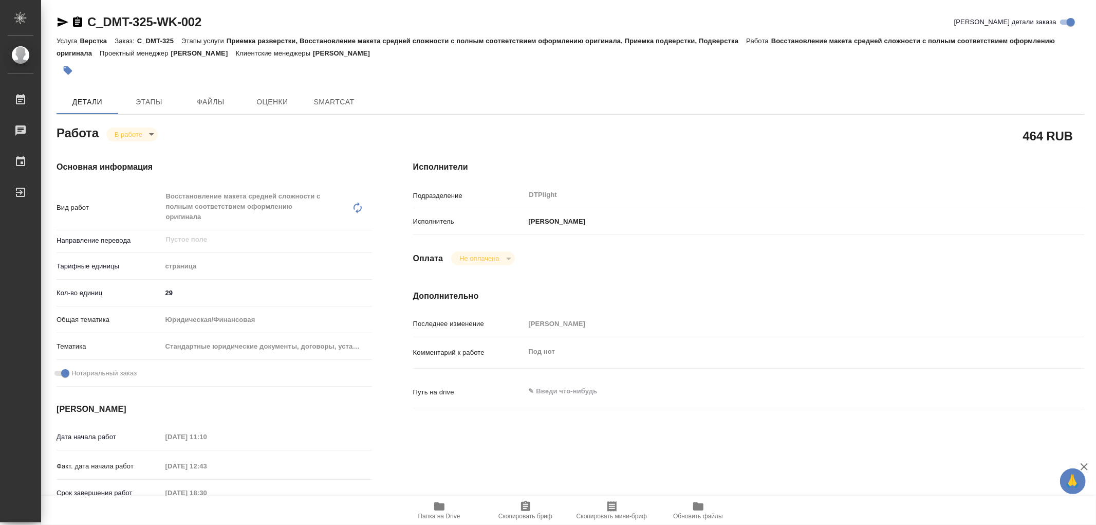
type textarea "x"
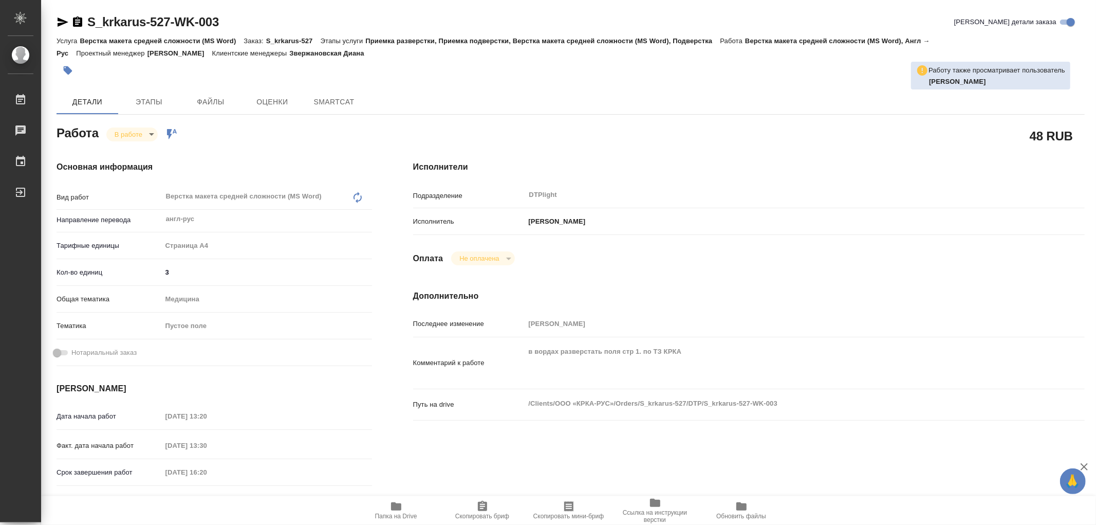
type textarea "x"
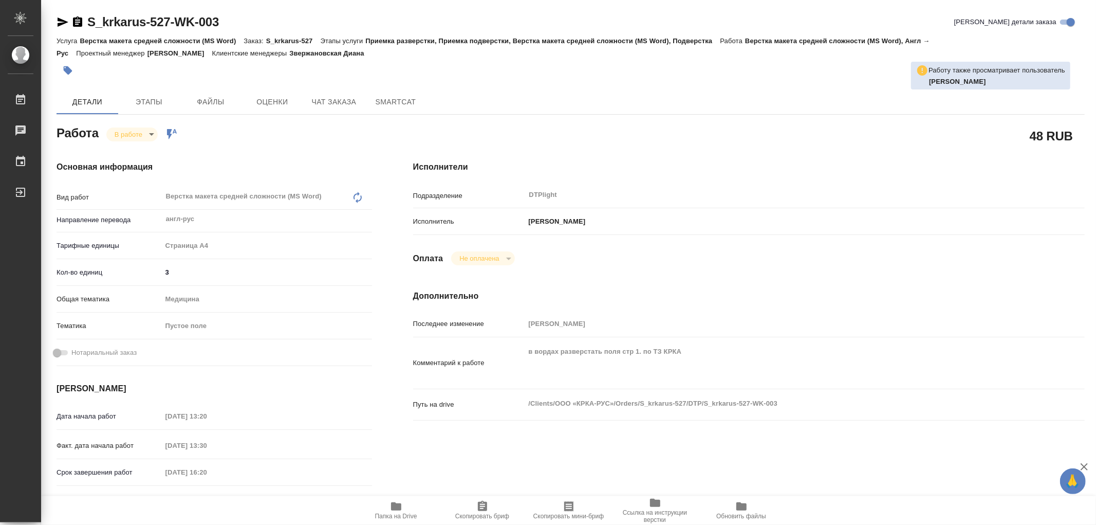
type textarea "x"
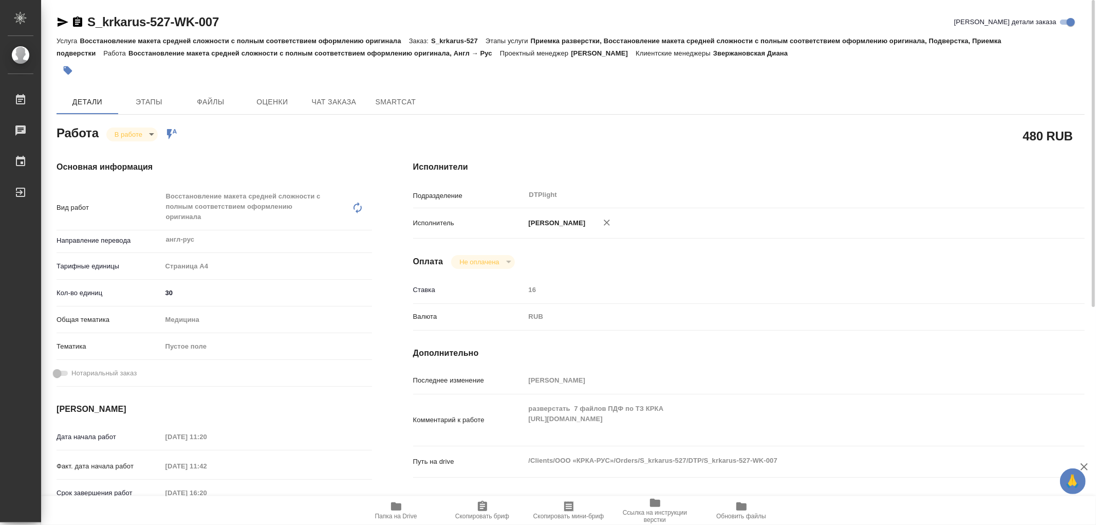
click at [402, 506] on icon "button" at bounding box center [396, 506] width 12 height 12
click at [137, 135] on body "🙏 .cls-1 fill:#fff; AWATERA Работы 0 Чаты График Выйти S_krkarus-527-WK-007 Кра…" at bounding box center [548, 262] width 1096 height 525
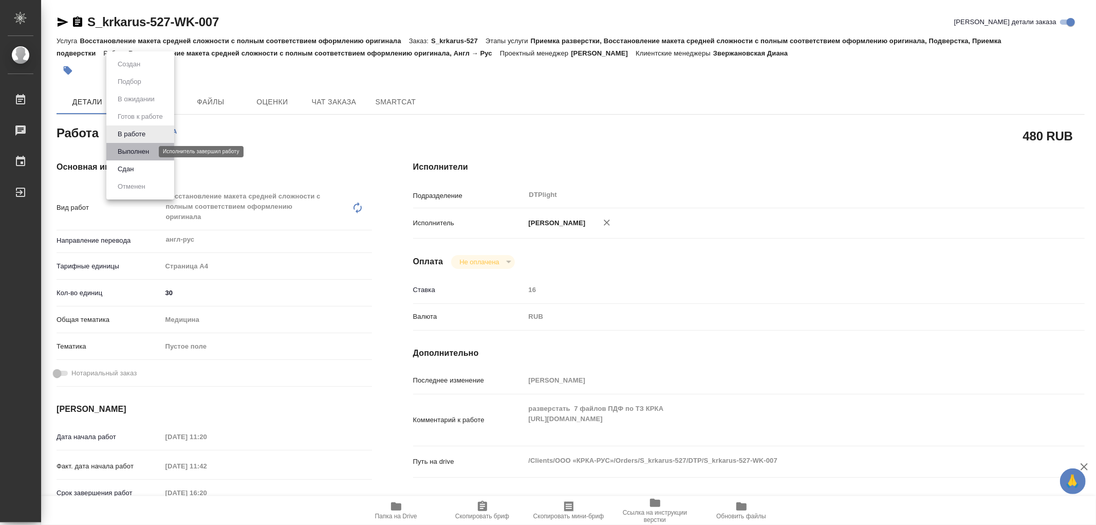
click at [137, 150] on button "Выполнен" at bounding box center [134, 151] width 38 height 11
type textarea "x"
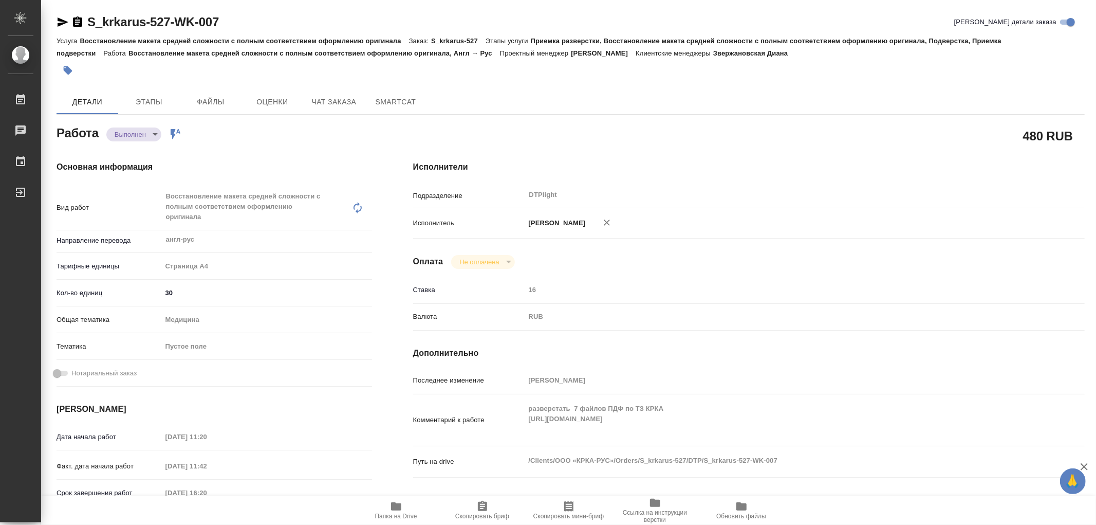
type textarea "x"
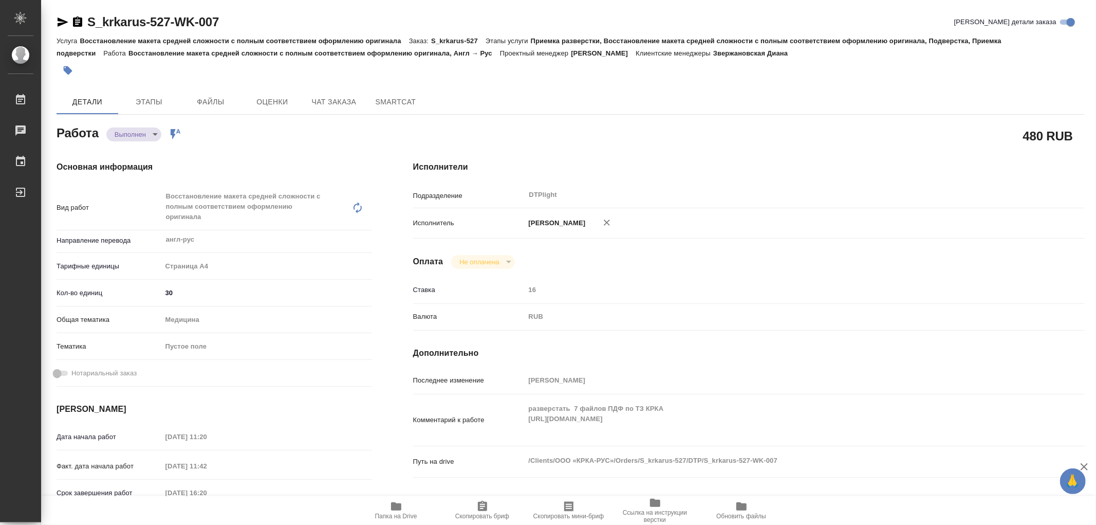
type textarea "x"
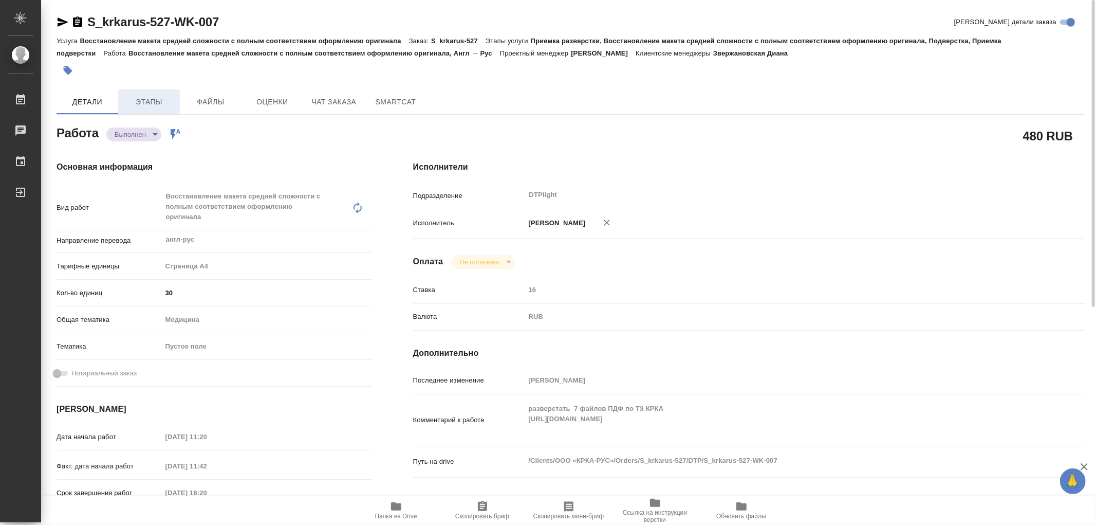
type textarea "x"
click at [166, 106] on span "Этапы" at bounding box center [148, 102] width 49 height 13
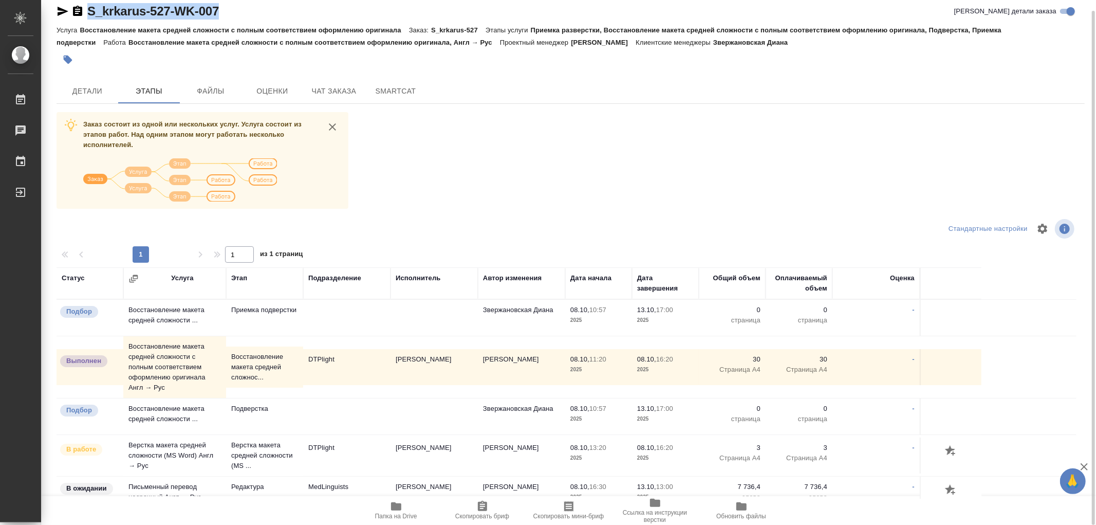
drag, startPoint x: 232, startPoint y: 6, endPoint x: 88, endPoint y: 4, distance: 143.9
click at [88, 4] on div "S_krkarus-527-WK-007 Кратко детали заказа" at bounding box center [571, 11] width 1028 height 16
copy link "S_krkarus-527-WK-007"
click at [71, 96] on span "Детали" at bounding box center [87, 91] width 49 height 13
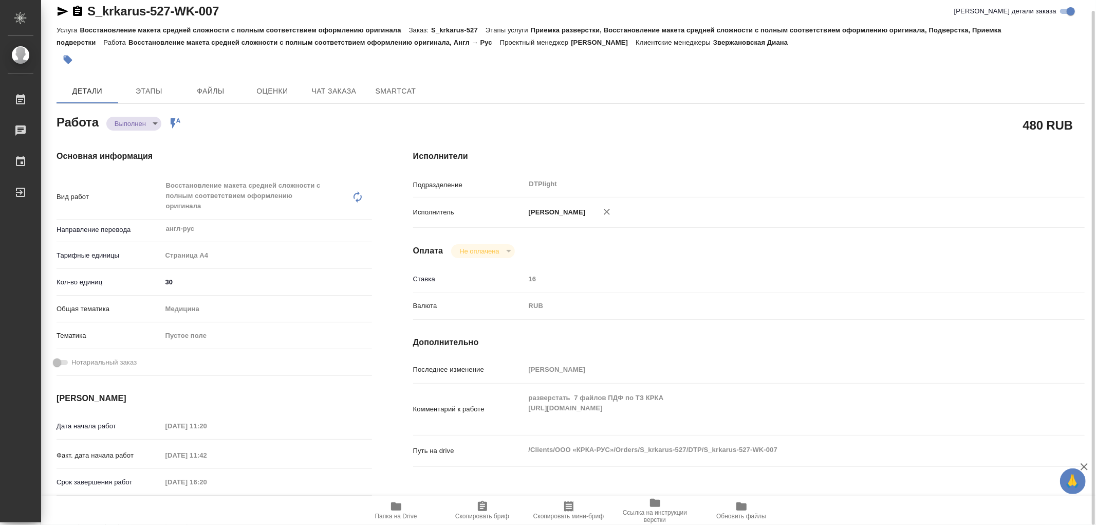
type textarea "x"
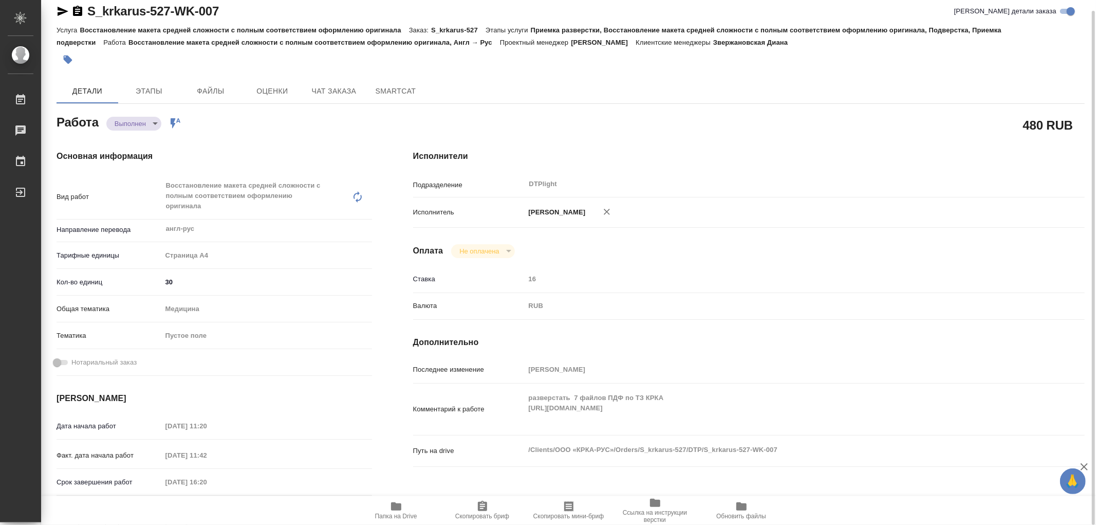
type textarea "x"
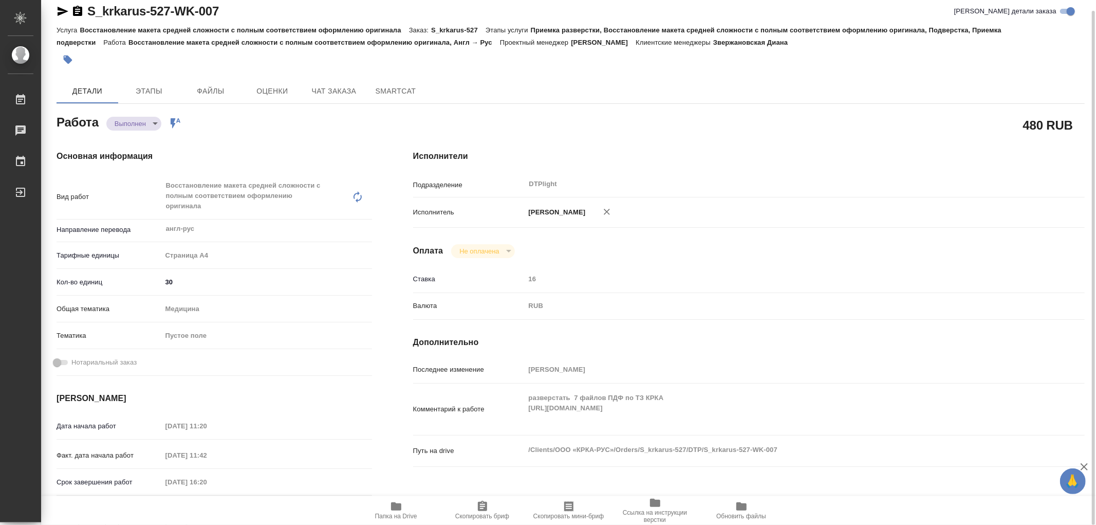
type textarea "x"
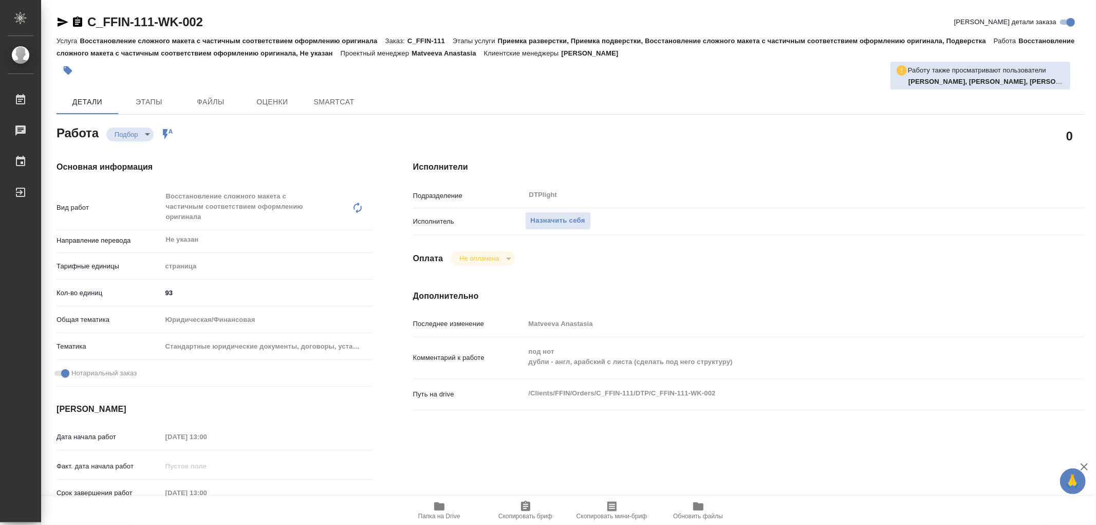
type textarea "x"
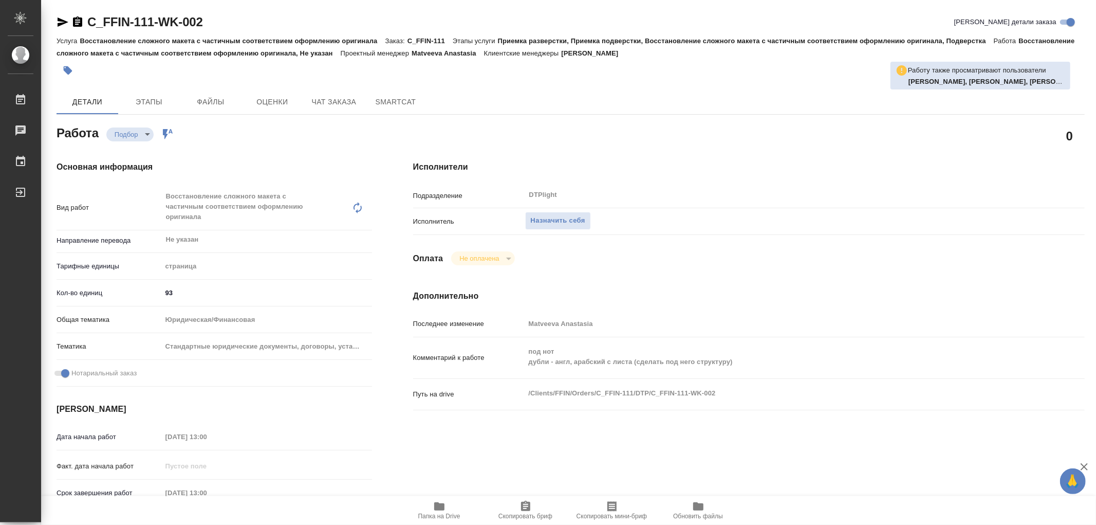
type textarea "x"
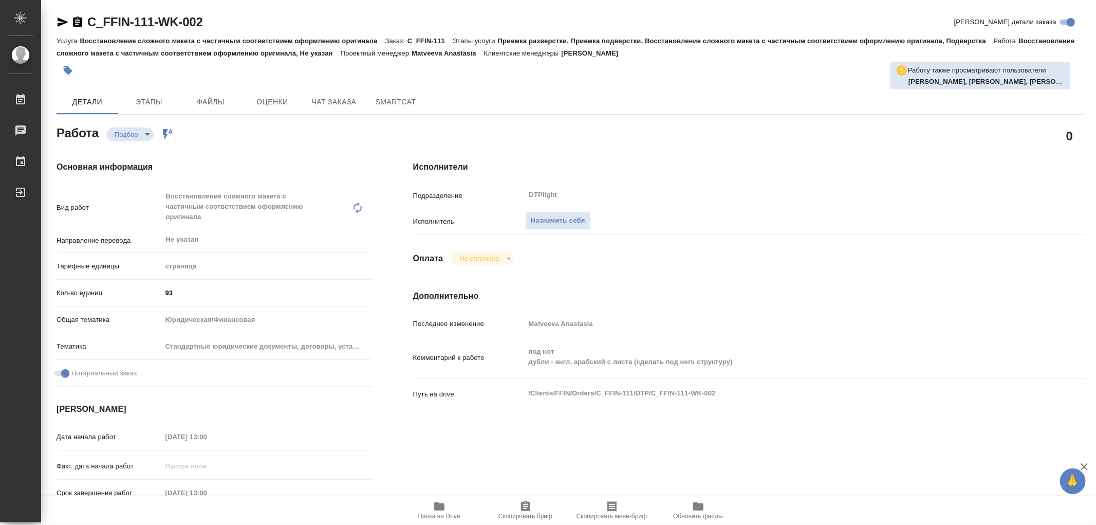
type textarea "x"
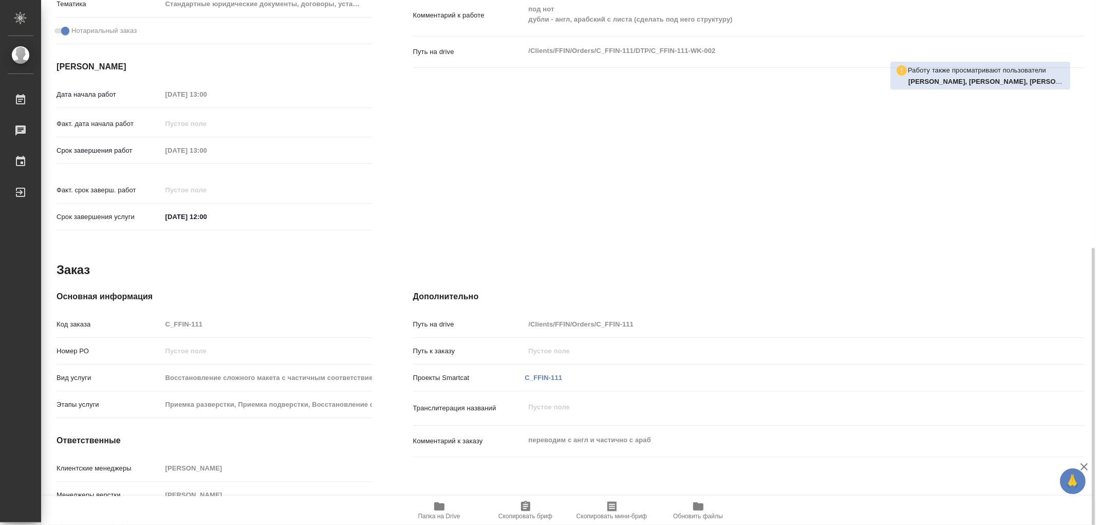
scroll to position [372, 0]
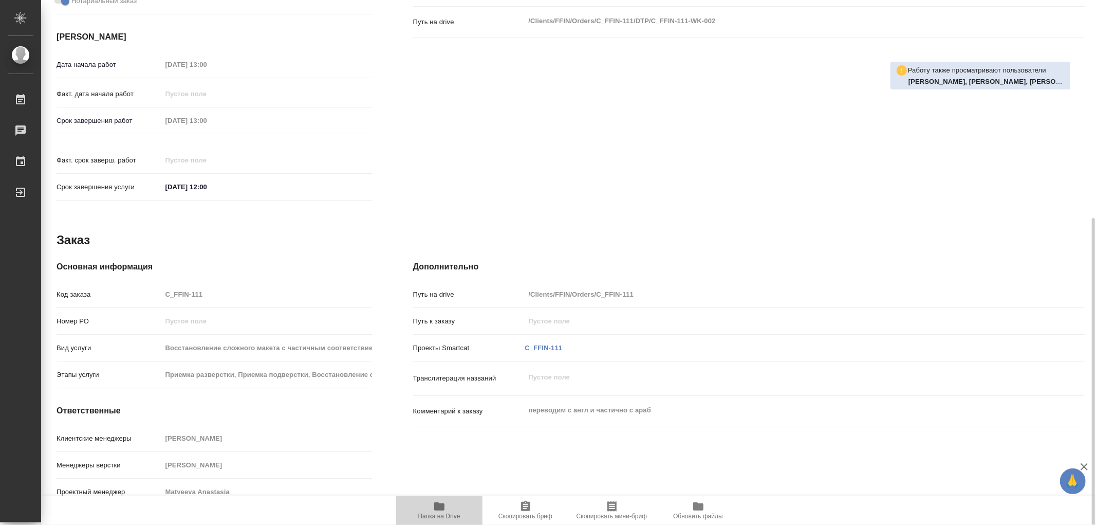
click at [443, 516] on span "Папка на Drive" at bounding box center [439, 515] width 42 height 7
